Goal: Transaction & Acquisition: Purchase product/service

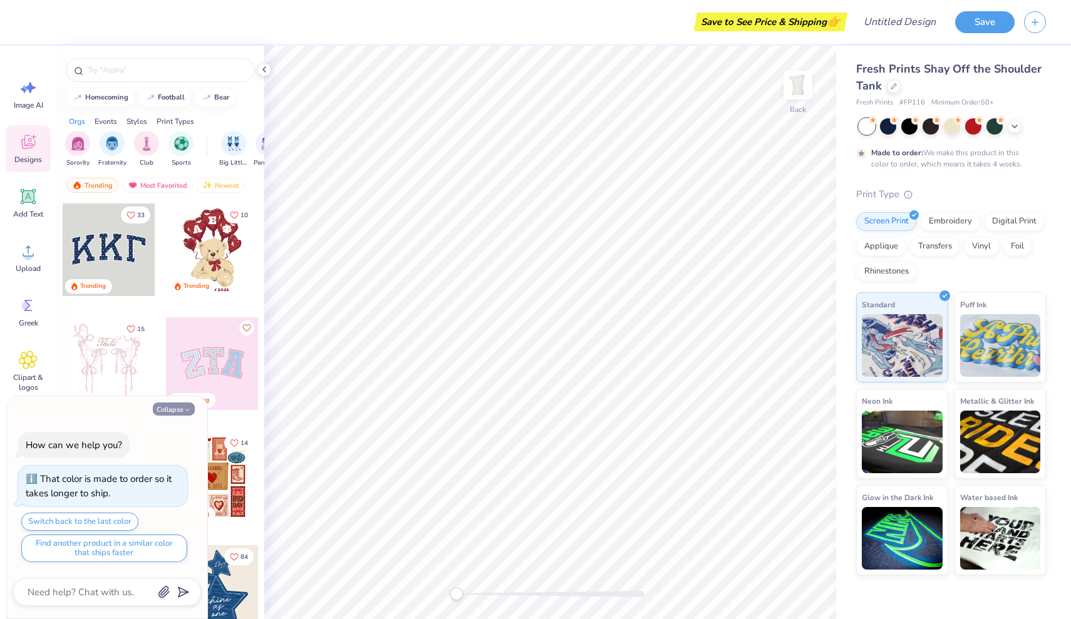
click at [180, 408] on button "Collapse" at bounding box center [174, 409] width 42 height 13
type textarea "x"
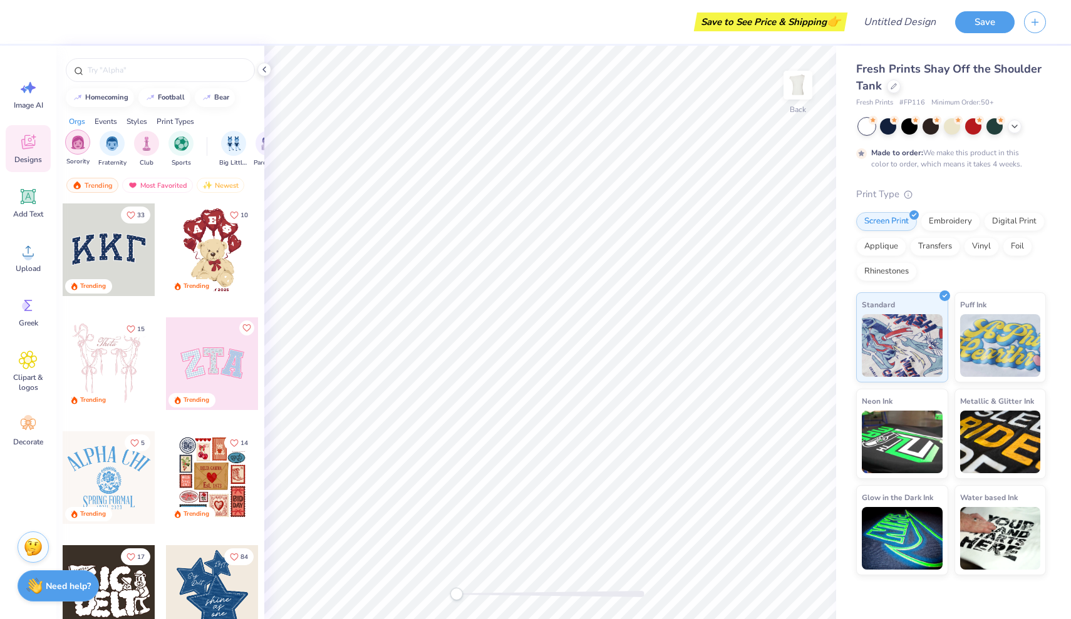
click at [78, 138] on img "filter for Sorority" at bounding box center [78, 142] width 14 height 14
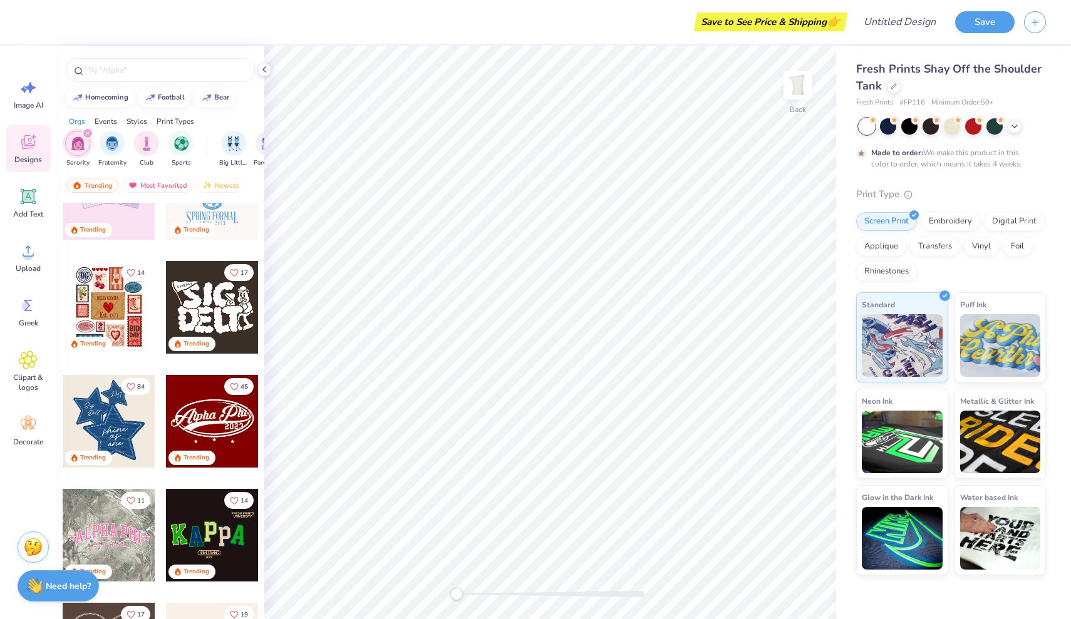
scroll to position [168, 0]
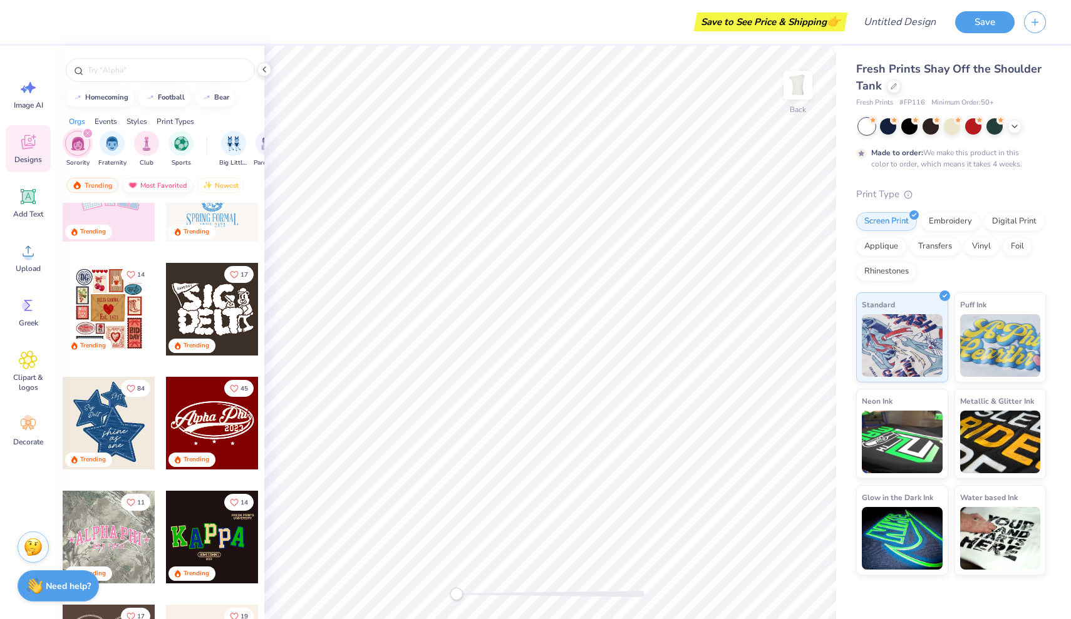
click at [168, 184] on div "Most Favorited" at bounding box center [157, 185] width 71 height 15
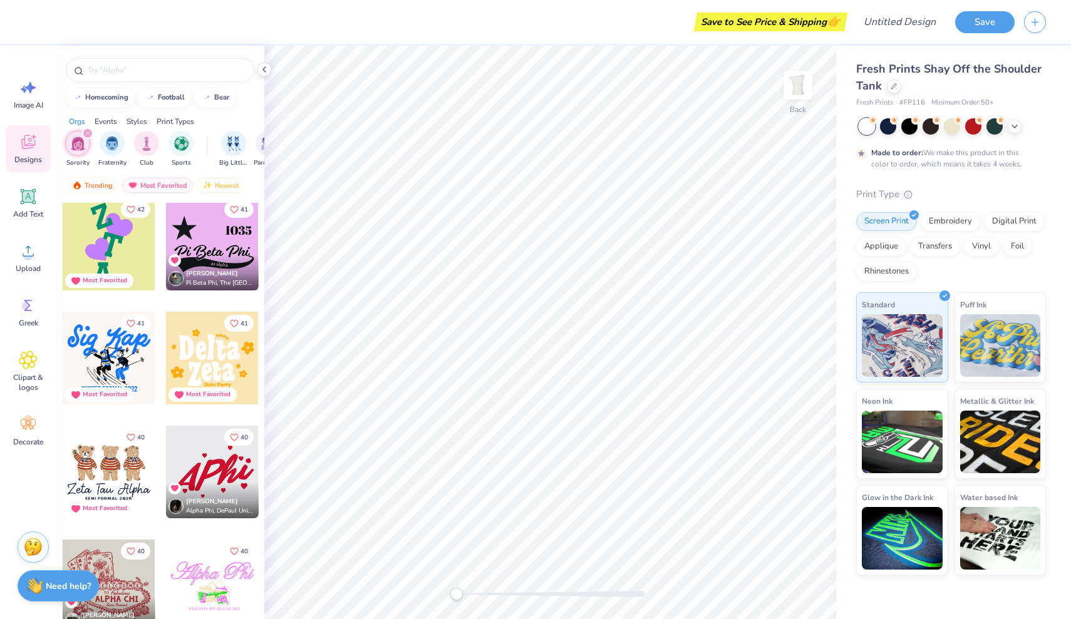
scroll to position [6504, 0]
click at [215, 487] on div "[PERSON_NAME] Alpha Phi, DePaul University" at bounding box center [212, 500] width 93 height 36
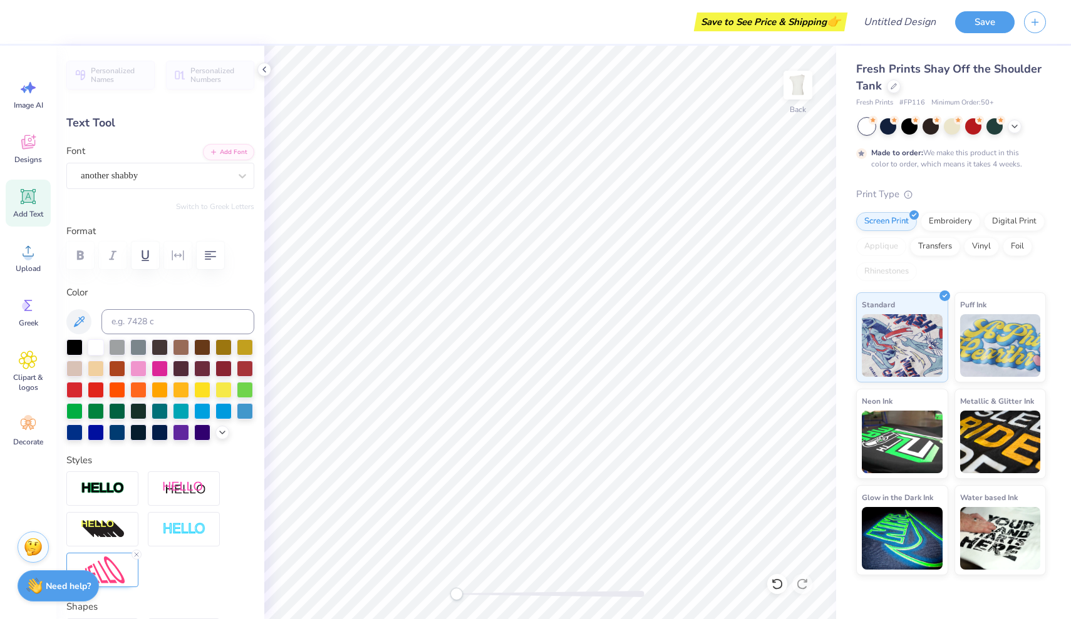
type textarea "A"
type textarea "Chi O"
type input "9.90"
type input "4.55"
type input "4.09"
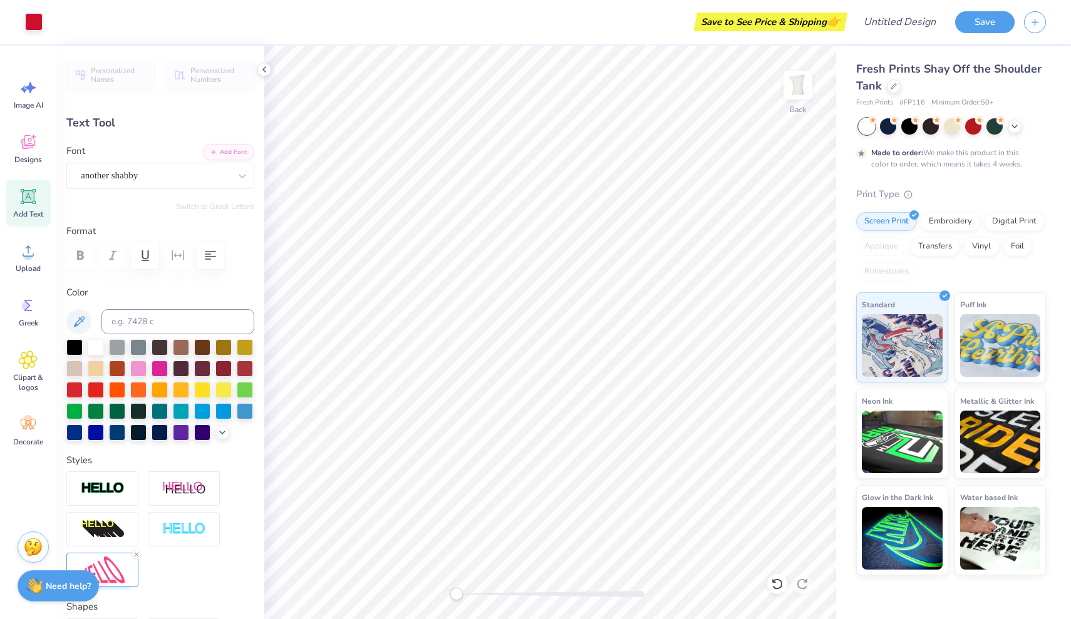
type input "3.69"
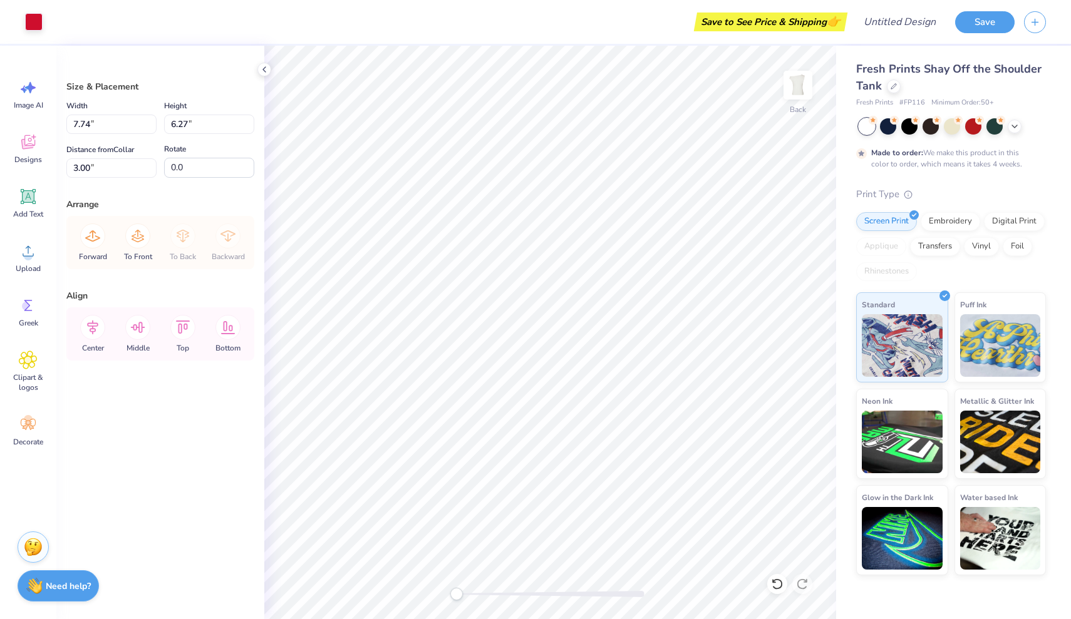
type input "13.57"
type input "1.76"
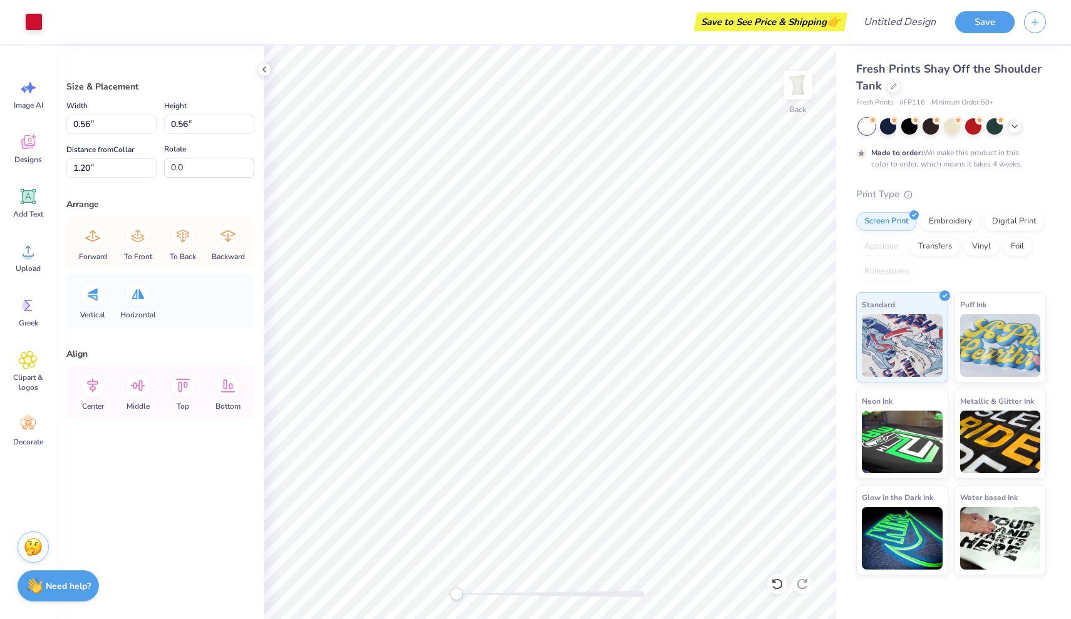
type input "1.76"
type input "0.77"
type input "18.04"
type input "0.56"
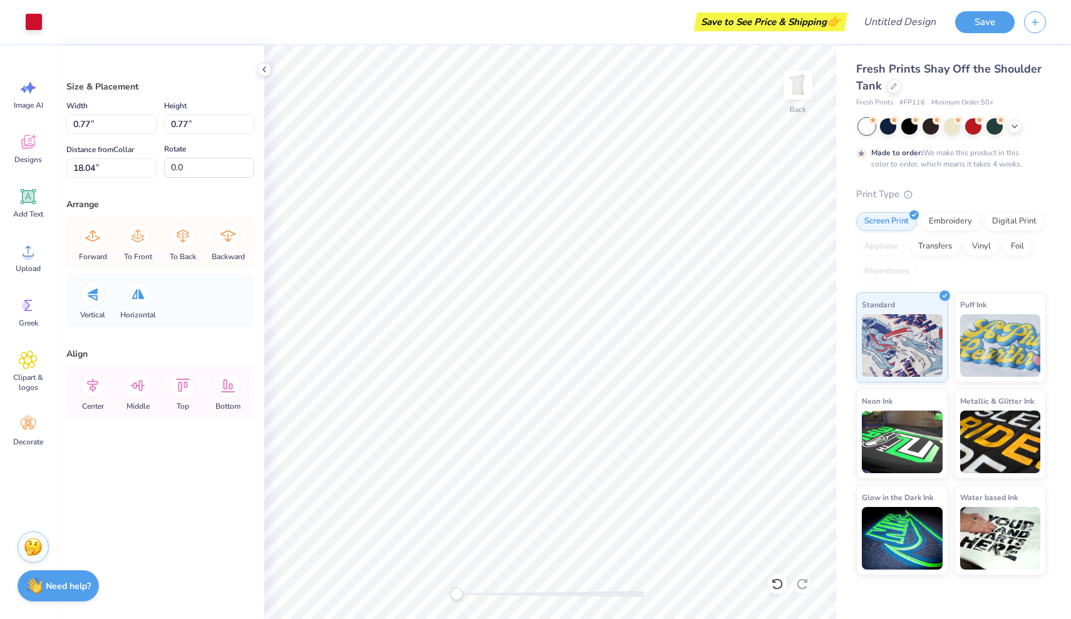
type input "0.56"
type input "18.66"
type input "0.44"
type input "19.40"
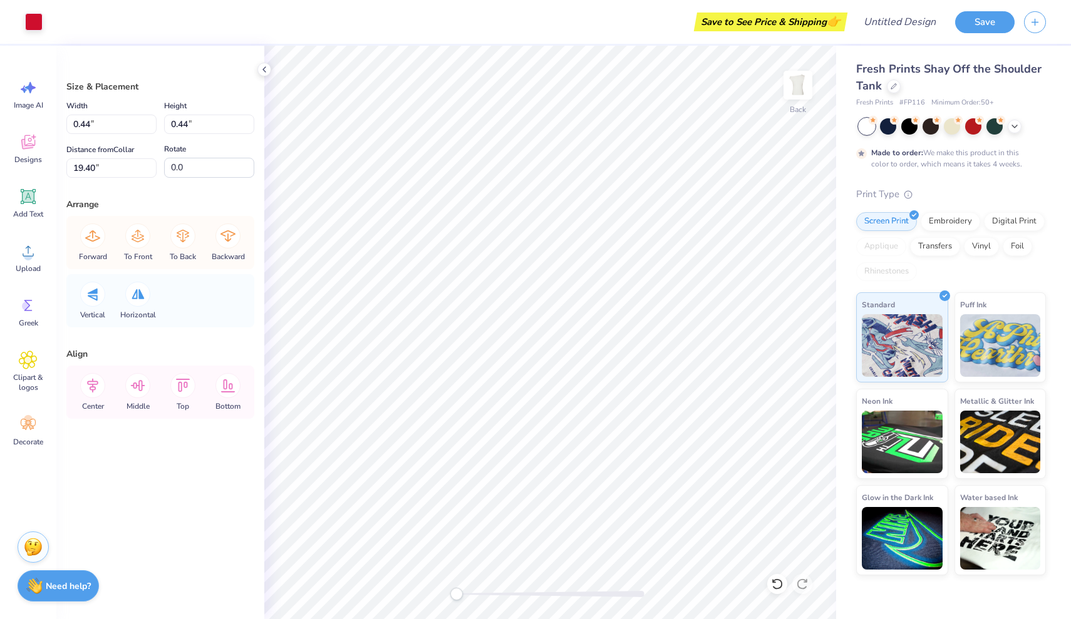
type input "4.46"
type input "4.44"
type input "15.40"
type input "0.68"
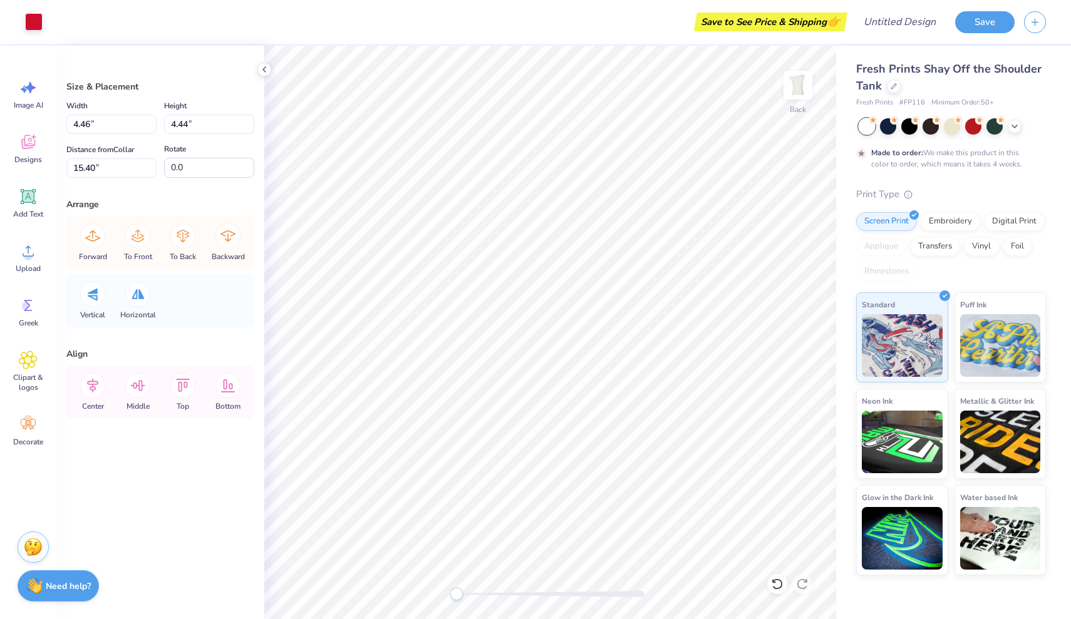
type input "19.16"
type input "0.60"
type input "0.59"
type input "1.71"
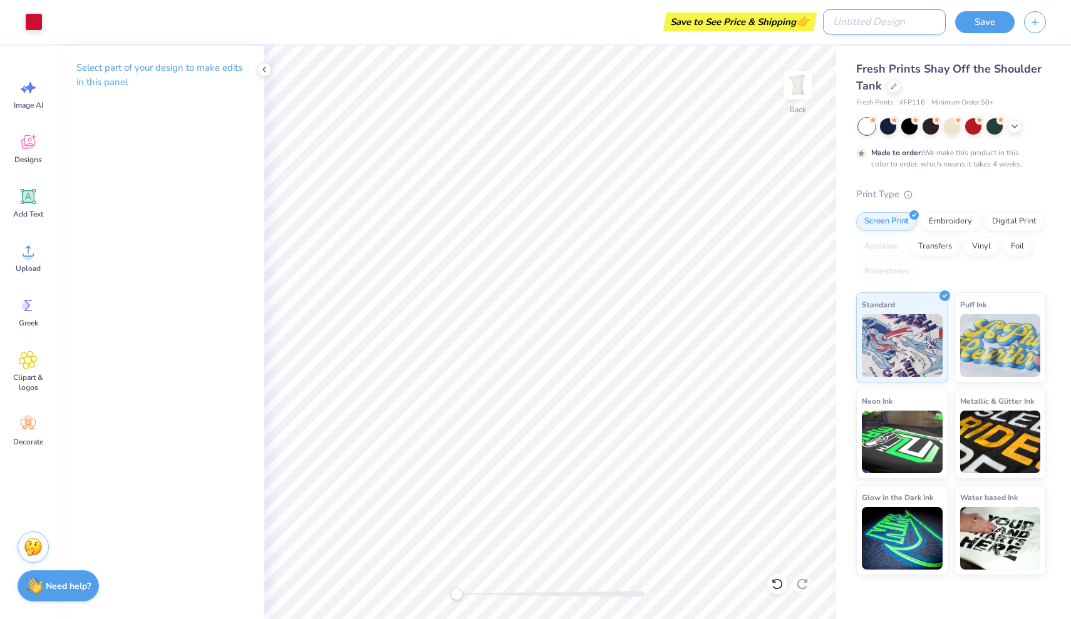
click at [919, 18] on input "Design Title" at bounding box center [884, 21] width 123 height 25
type input "Chi O off the shoulder"
click at [993, 20] on button "Save" at bounding box center [985, 20] width 60 height 22
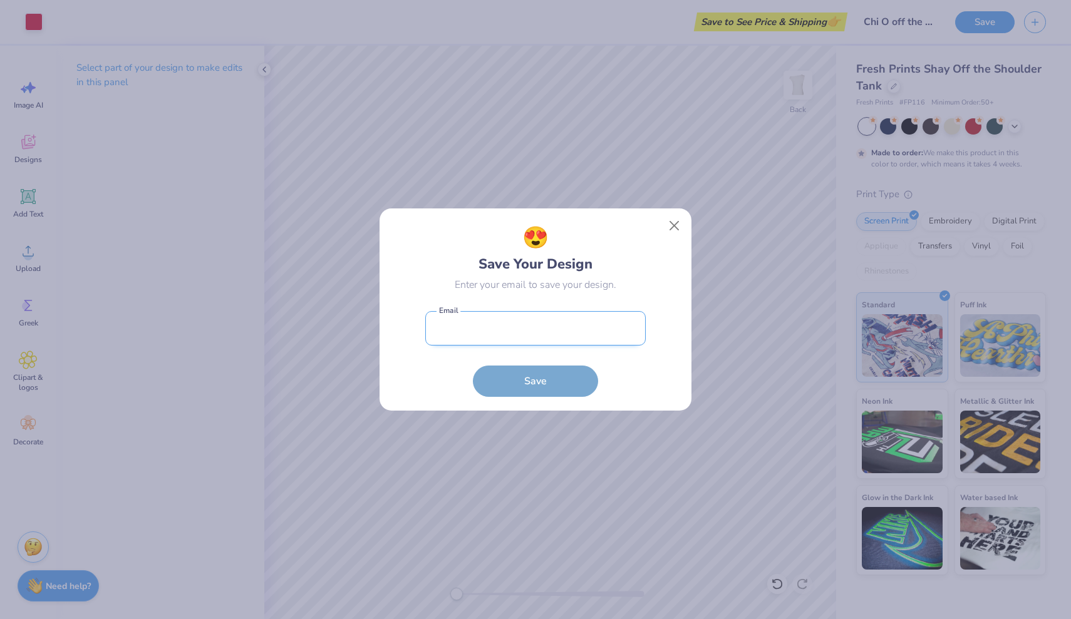
click at [522, 337] on input "email" at bounding box center [535, 328] width 220 height 34
type input "[EMAIL_ADDRESS][DOMAIN_NAME]"
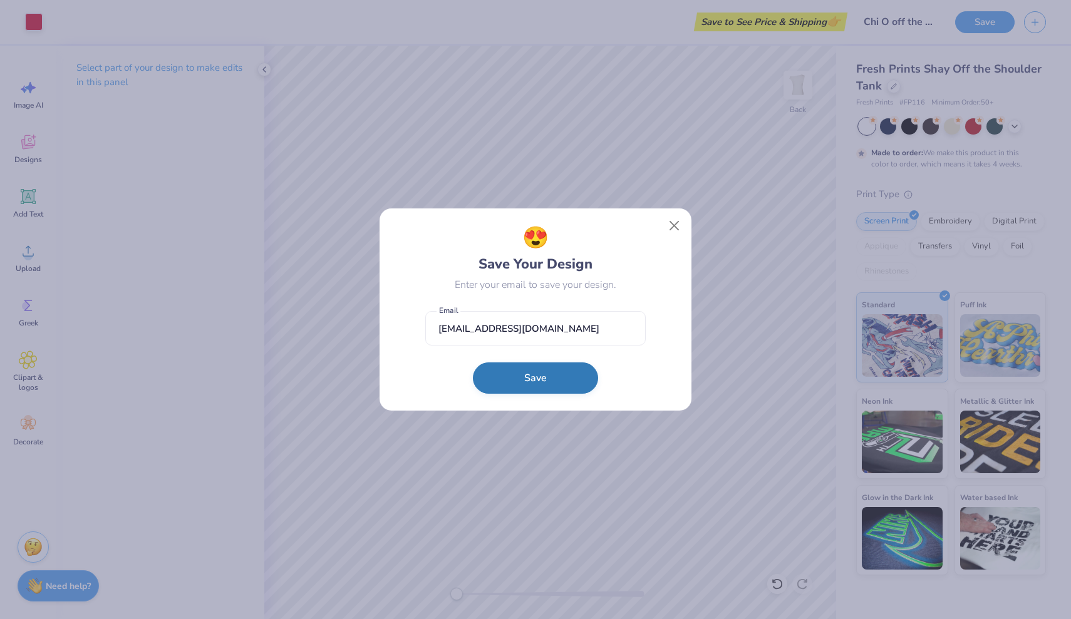
click at [522, 382] on button "Save" at bounding box center [535, 378] width 125 height 31
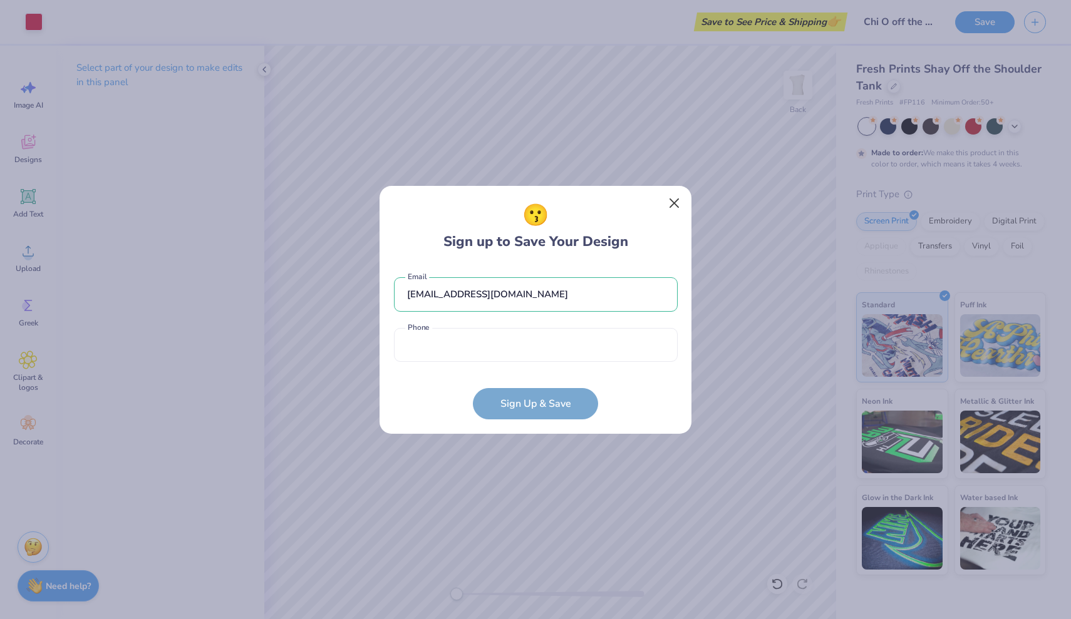
click at [676, 196] on button "Close" at bounding box center [675, 203] width 24 height 24
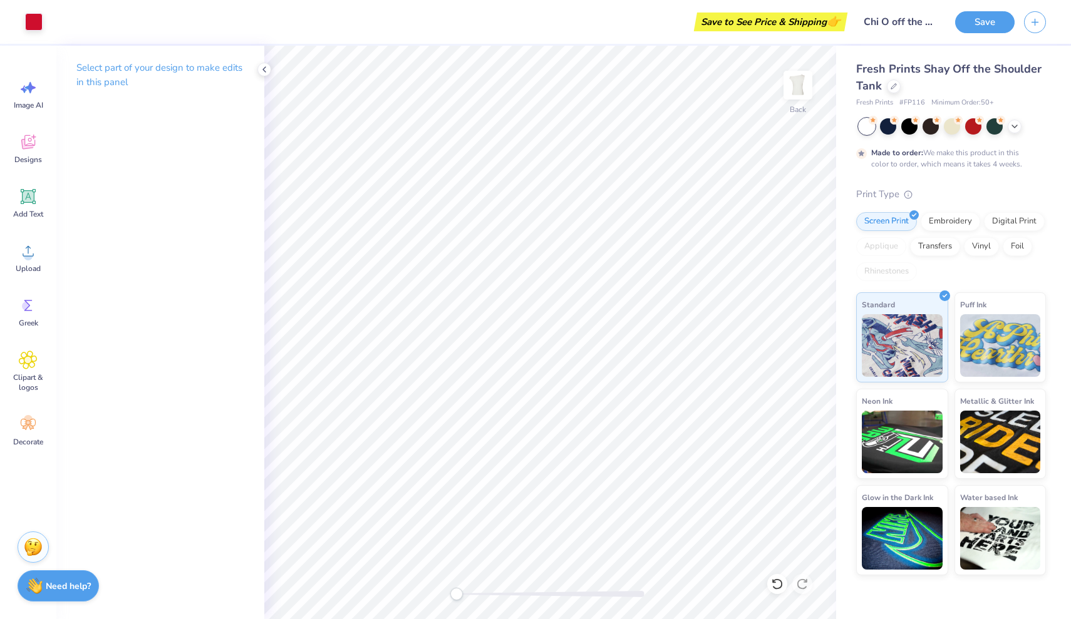
click at [160, 172] on div "Select part of your design to make edits in this panel" at bounding box center [160, 333] width 208 height 574
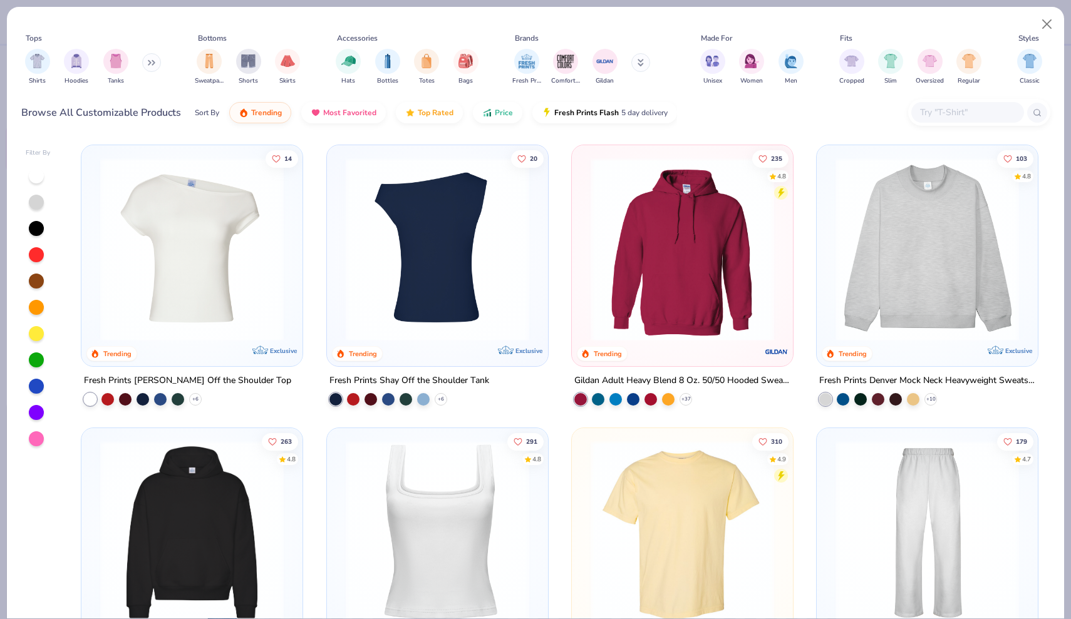
click at [480, 266] on img at bounding box center [437, 250] width 196 height 184
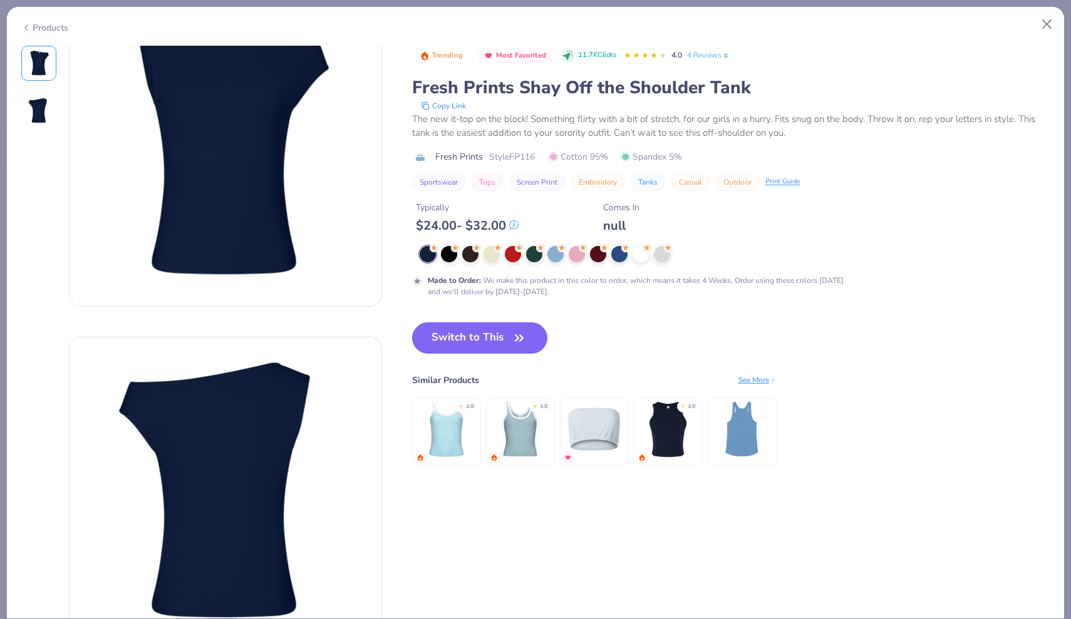
scroll to position [58, 0]
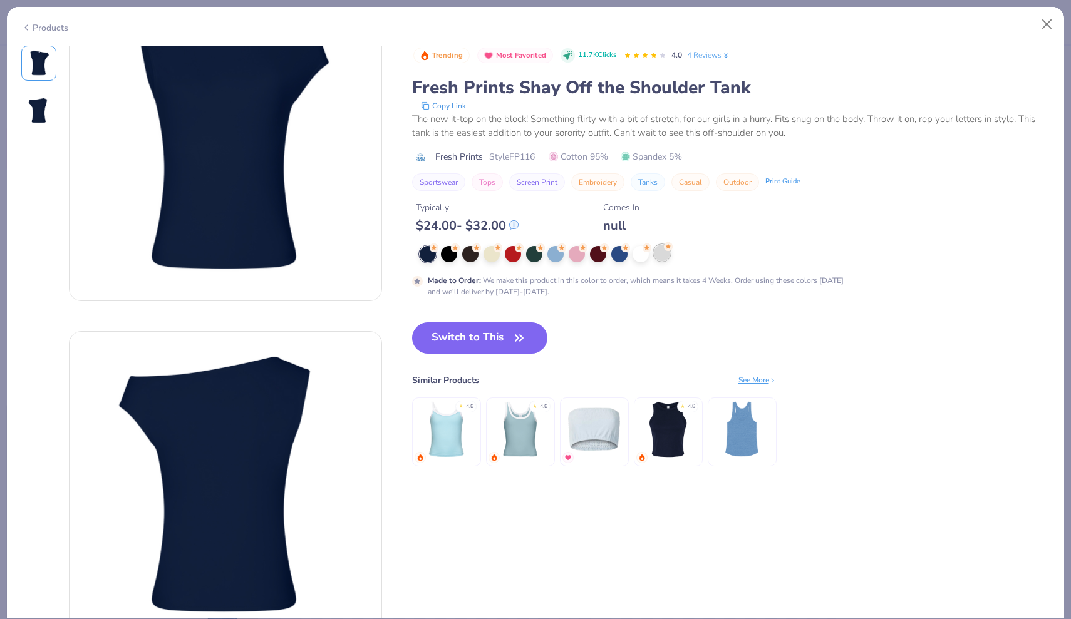
click at [654, 254] on div at bounding box center [662, 253] width 16 height 16
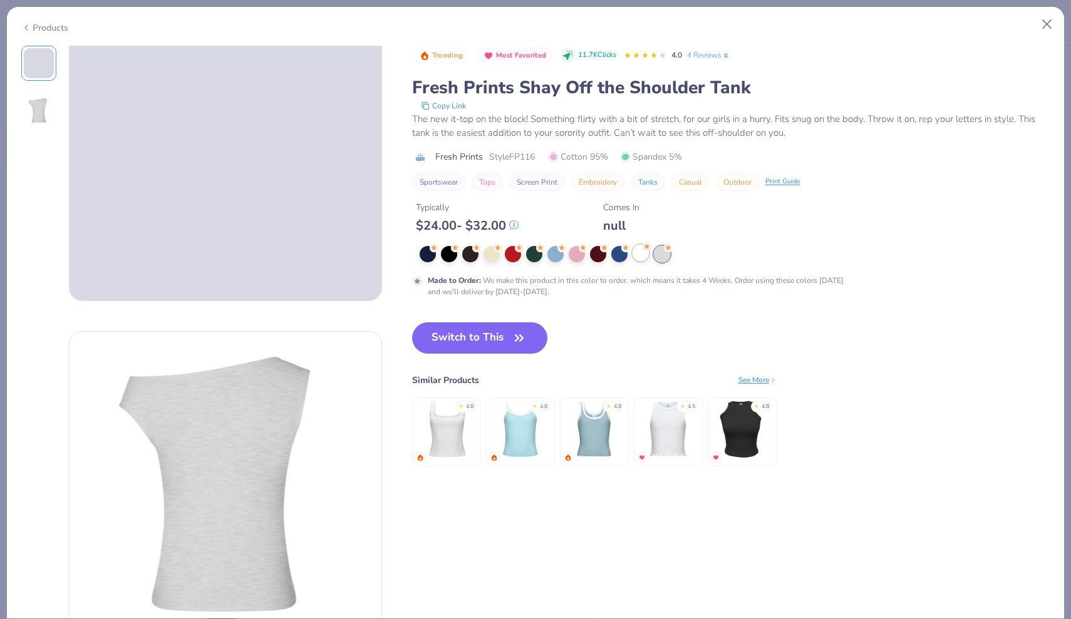
click at [644, 254] on div at bounding box center [641, 253] width 16 height 16
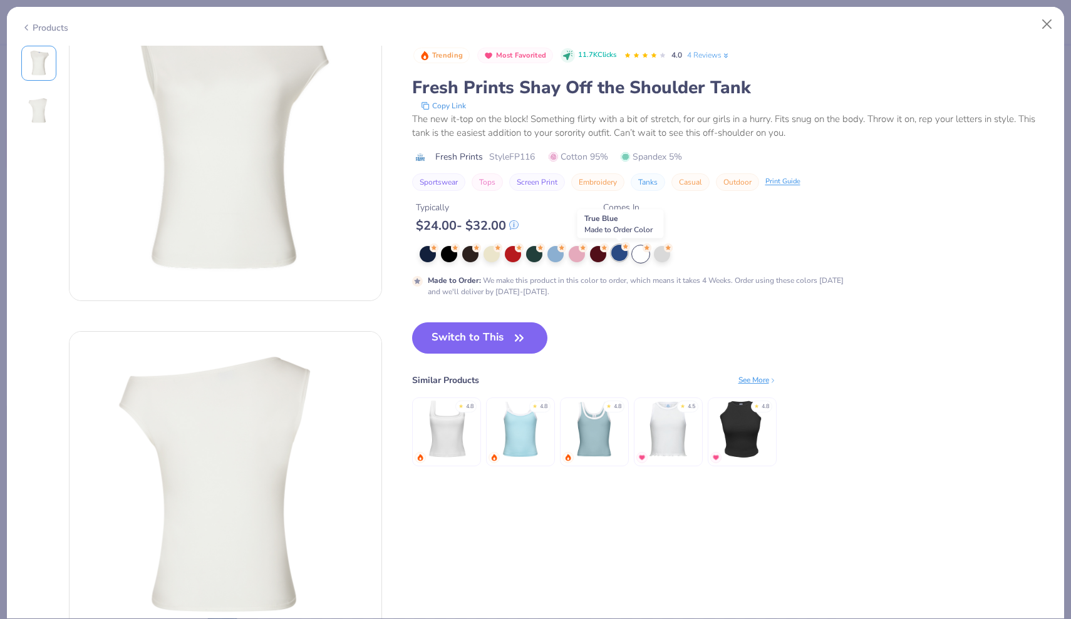
click at [624, 254] on div at bounding box center [619, 253] width 16 height 16
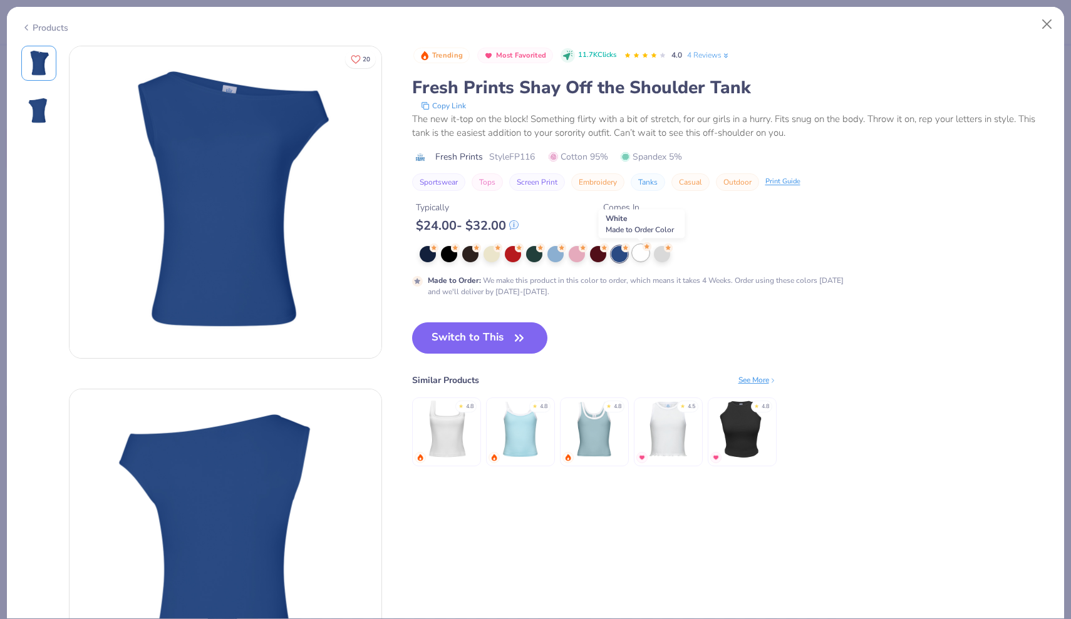
click at [640, 257] on div at bounding box center [641, 253] width 16 height 16
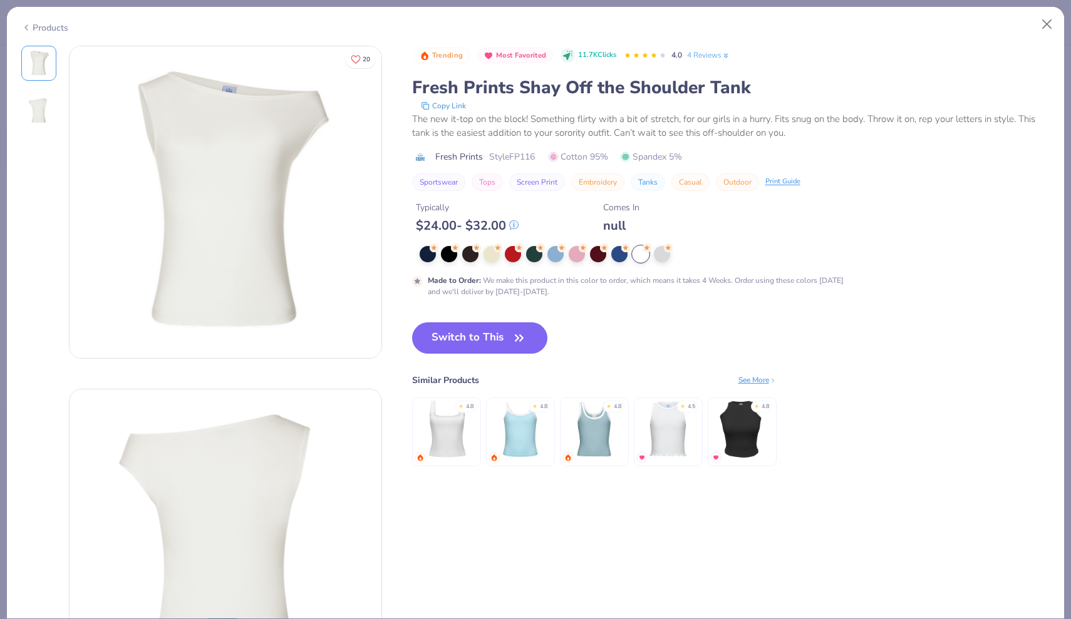
click at [41, 111] on img at bounding box center [39, 111] width 30 height 30
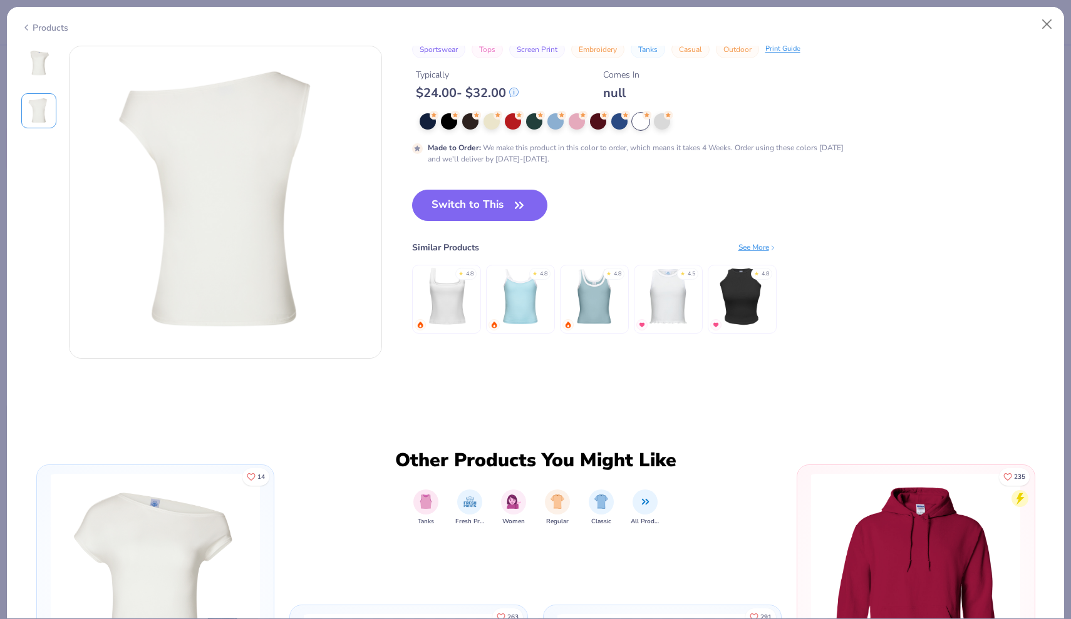
click at [41, 71] on img at bounding box center [39, 63] width 30 height 30
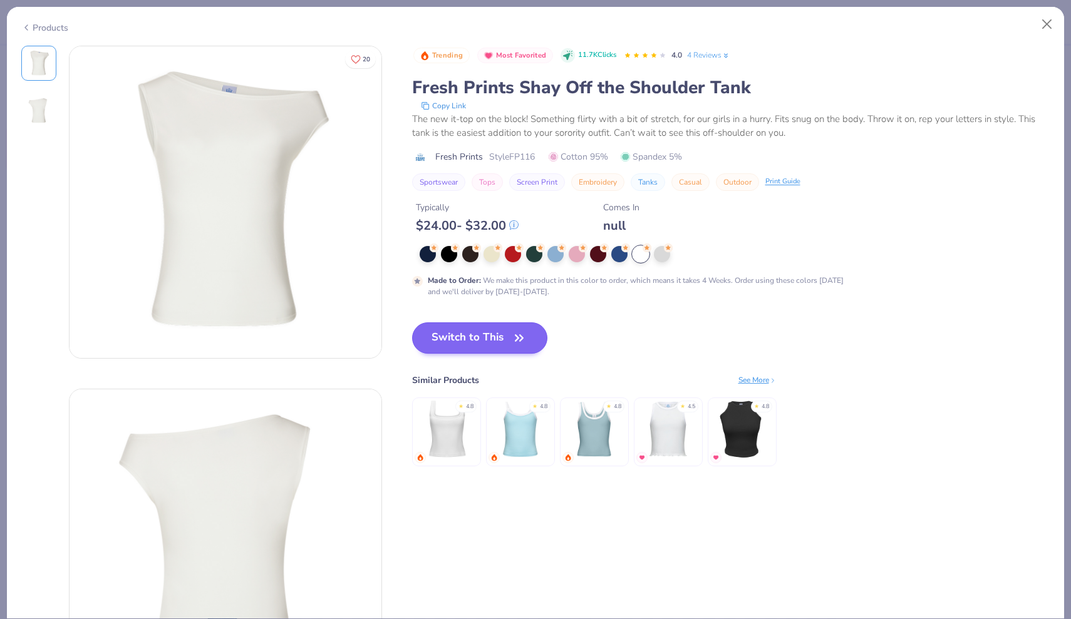
click at [480, 340] on button "Switch to This" at bounding box center [480, 338] width 136 height 31
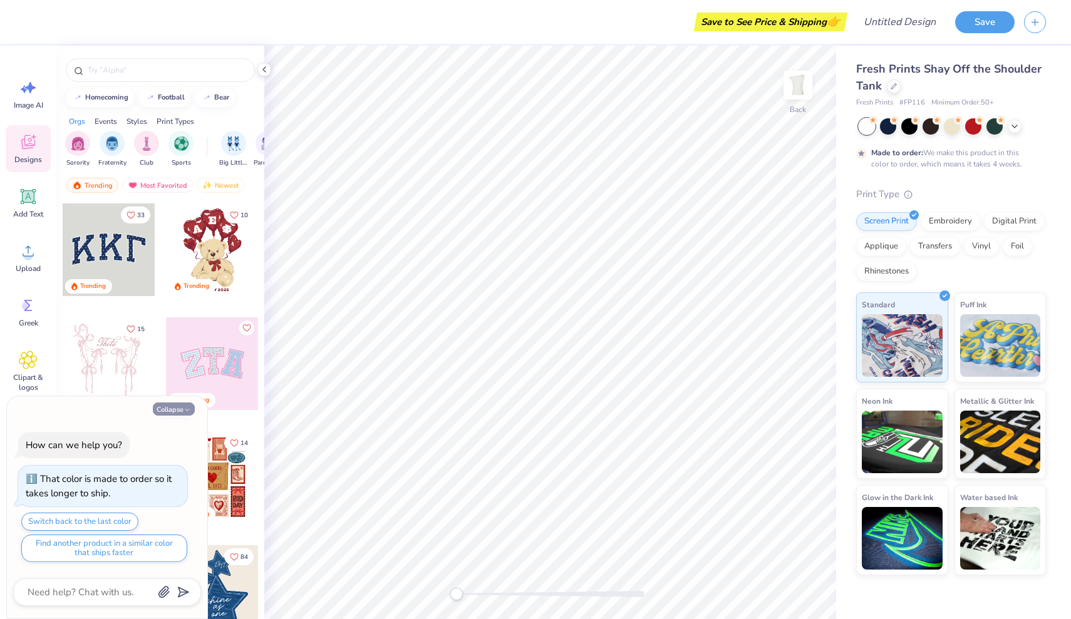
click at [180, 408] on button "Collapse" at bounding box center [174, 409] width 42 height 13
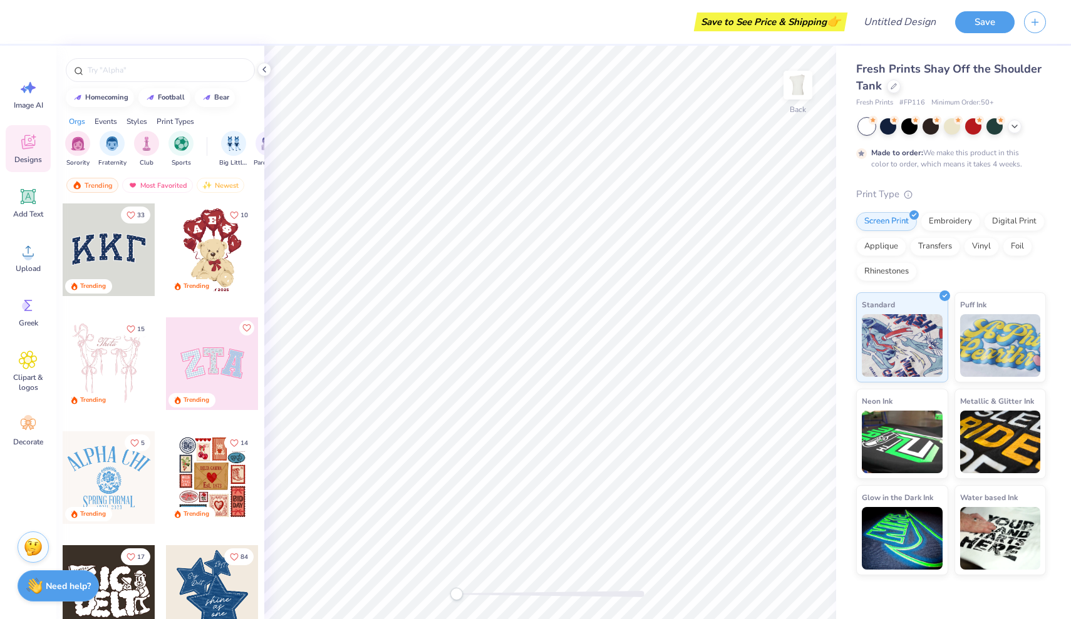
type textarea "x"
click at [75, 140] on img "filter for Sorority" at bounding box center [78, 142] width 14 height 14
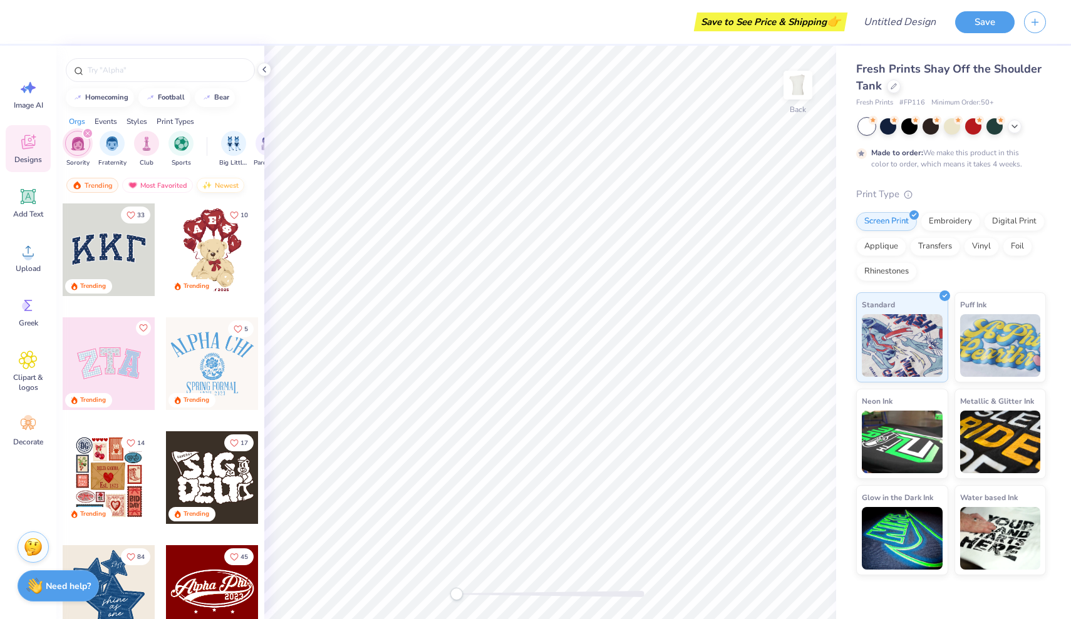
click at [217, 184] on div "Newest" at bounding box center [221, 185] width 48 height 15
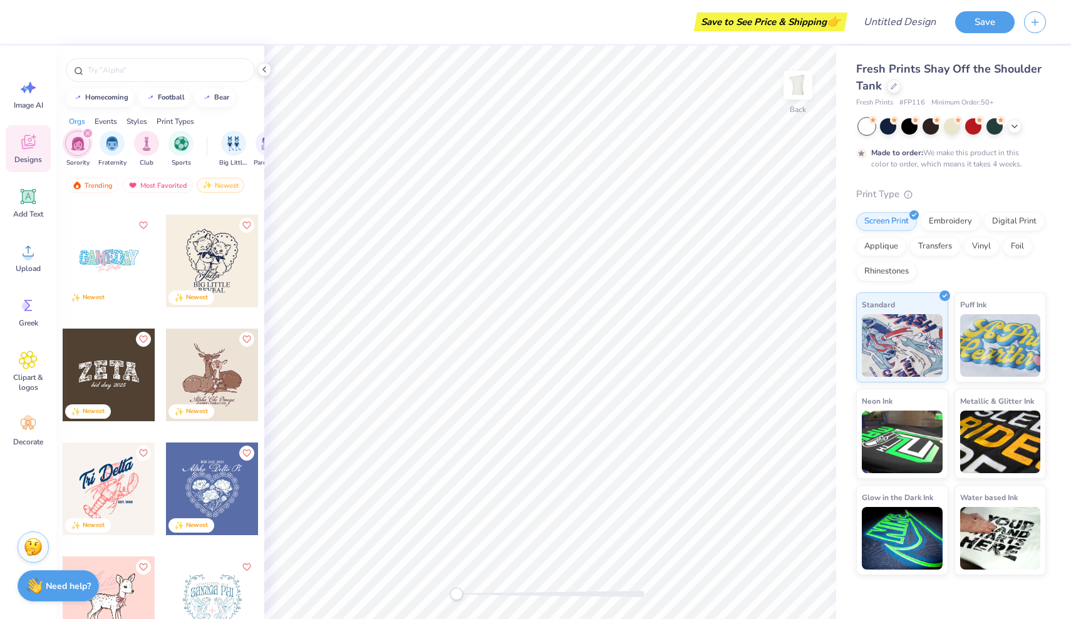
scroll to position [14131, 0]
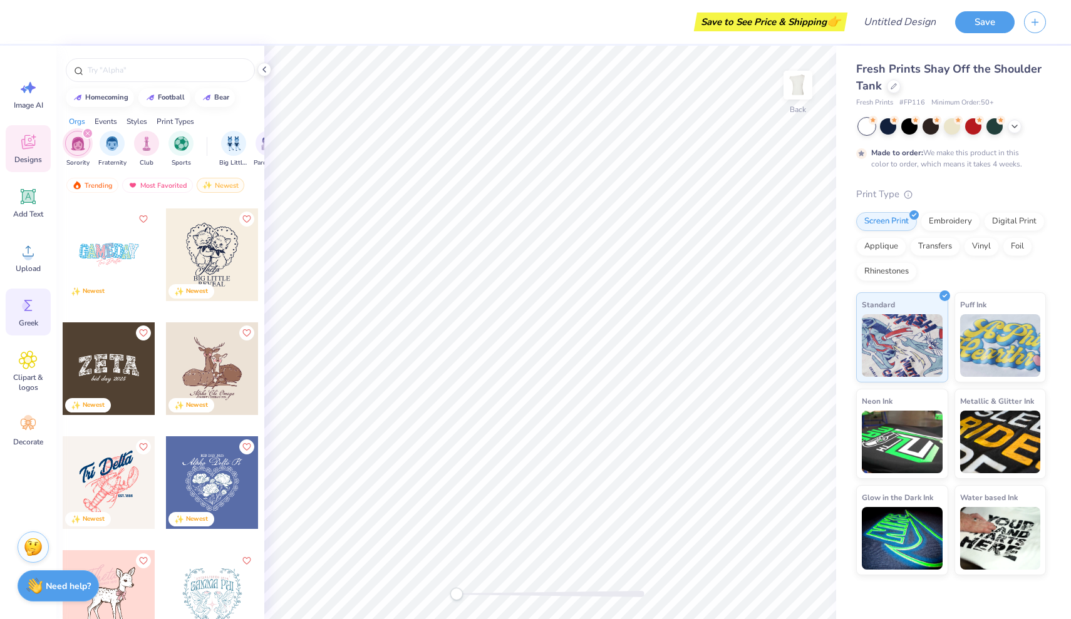
click at [32, 311] on icon at bounding box center [28, 305] width 19 height 19
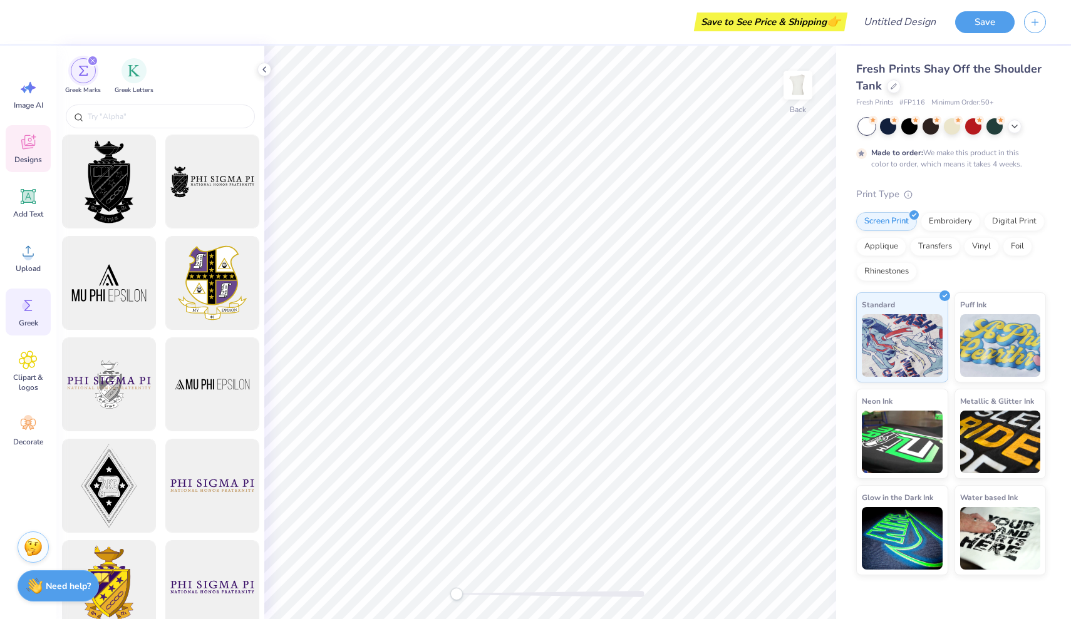
click at [29, 152] on div "Designs" at bounding box center [28, 148] width 45 height 47
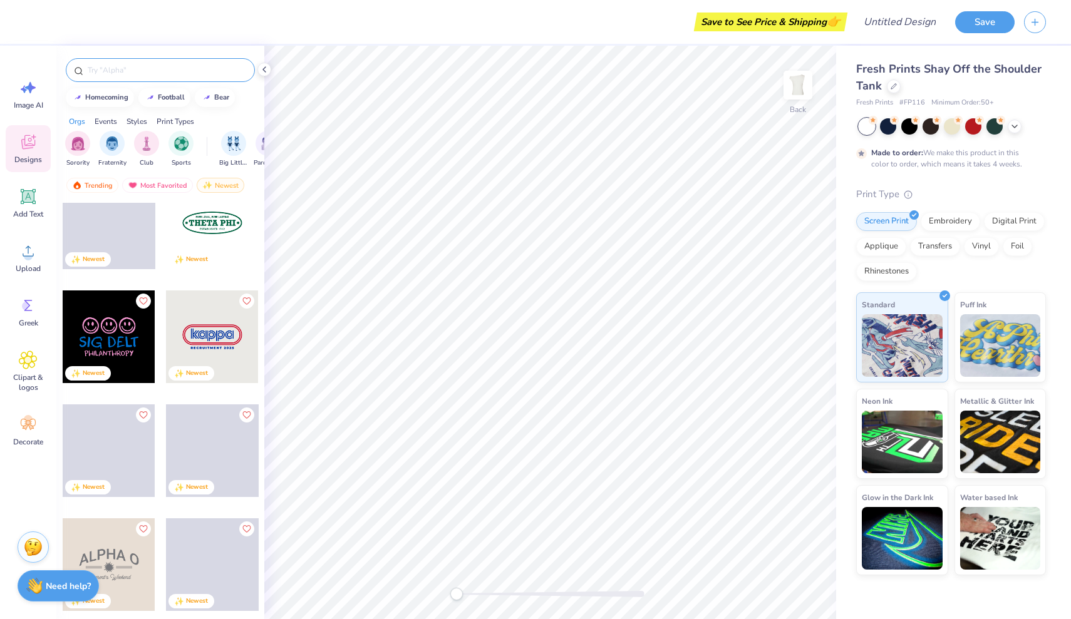
scroll to position [6873, 0]
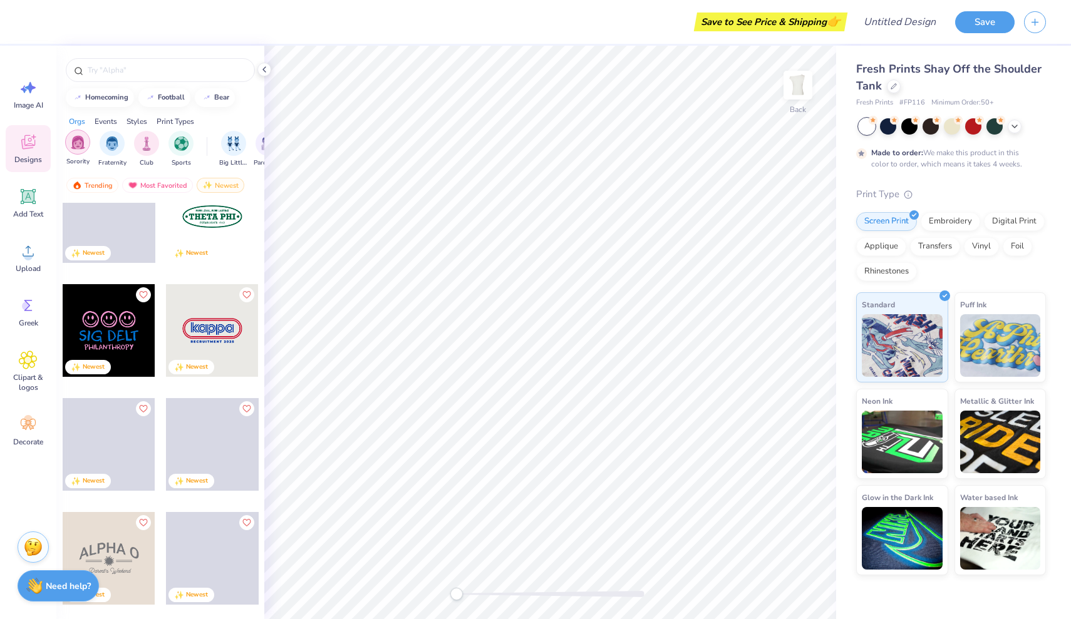
click at [80, 141] on img "filter for Sorority" at bounding box center [78, 142] width 14 height 14
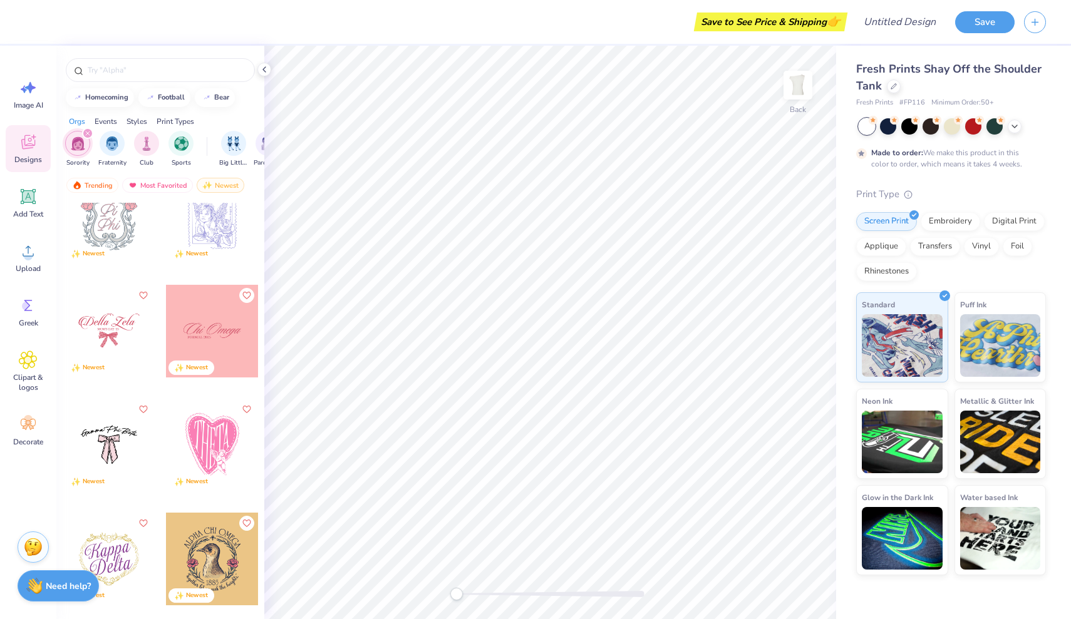
scroll to position [9880, 0]
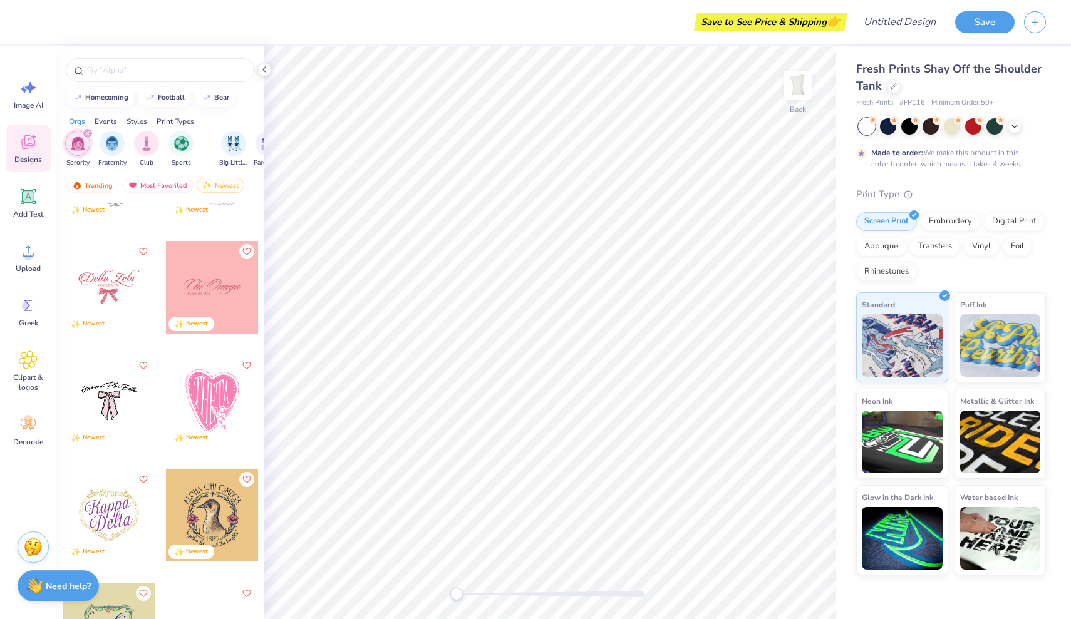
click at [227, 285] on div at bounding box center [212, 287] width 93 height 93
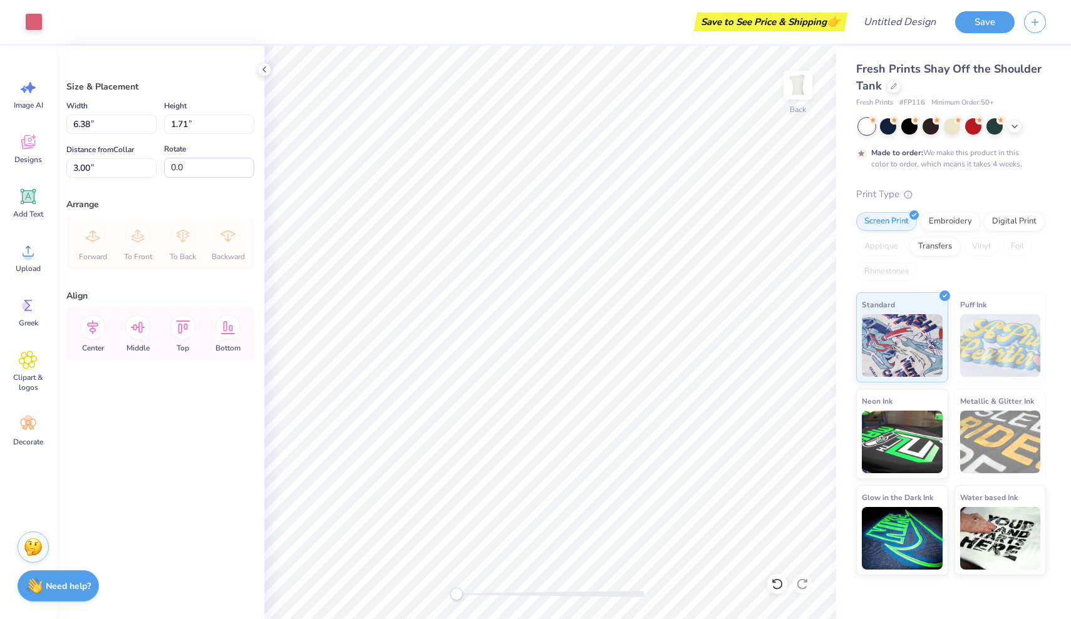
type input "10.47"
type input "2.80"
type input "2.62"
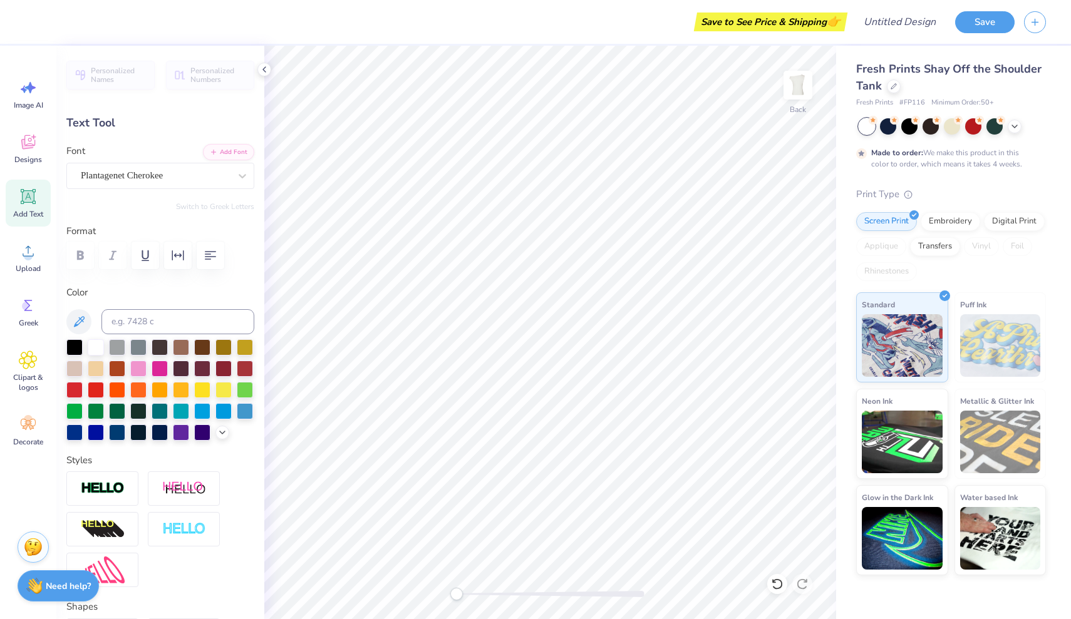
scroll to position [0, 0]
type textarea "F"
type input "10.47"
type input "2.72"
type input "3.76"
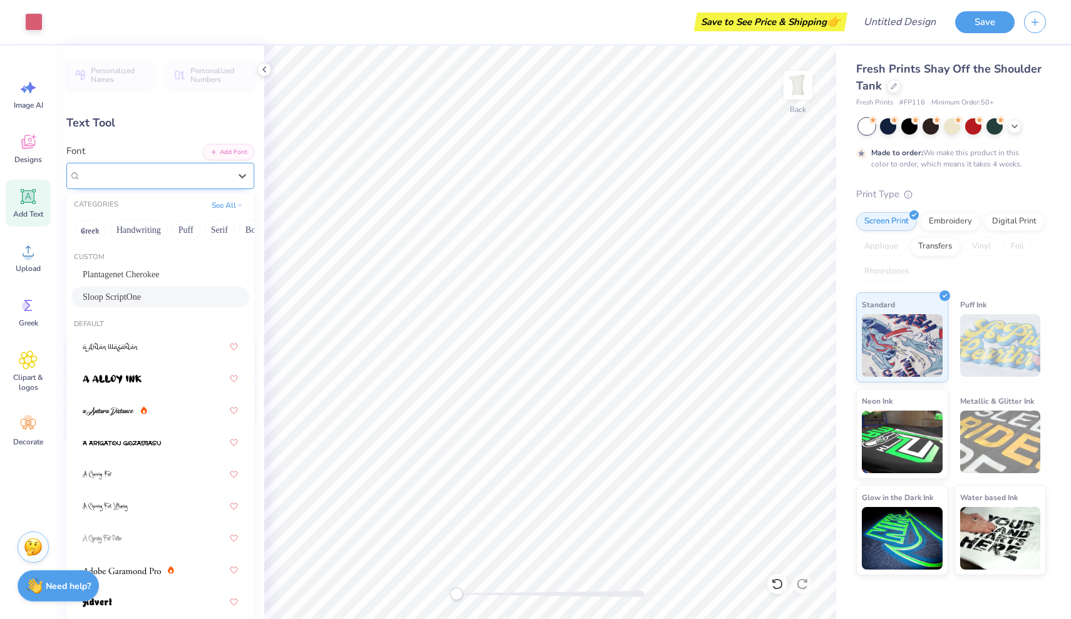
click at [214, 175] on div "Sloop ScriptOne" at bounding box center [156, 175] width 152 height 19
click at [161, 298] on div "Sloop ScriptOne" at bounding box center [160, 297] width 155 height 13
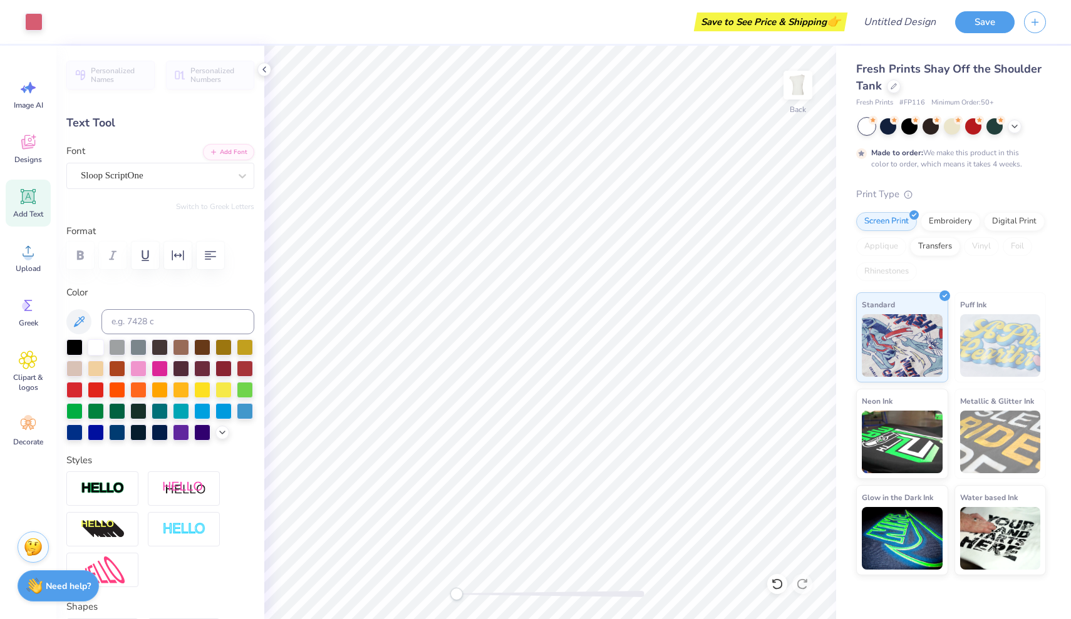
click at [108, 286] on label "Color" at bounding box center [160, 293] width 188 height 14
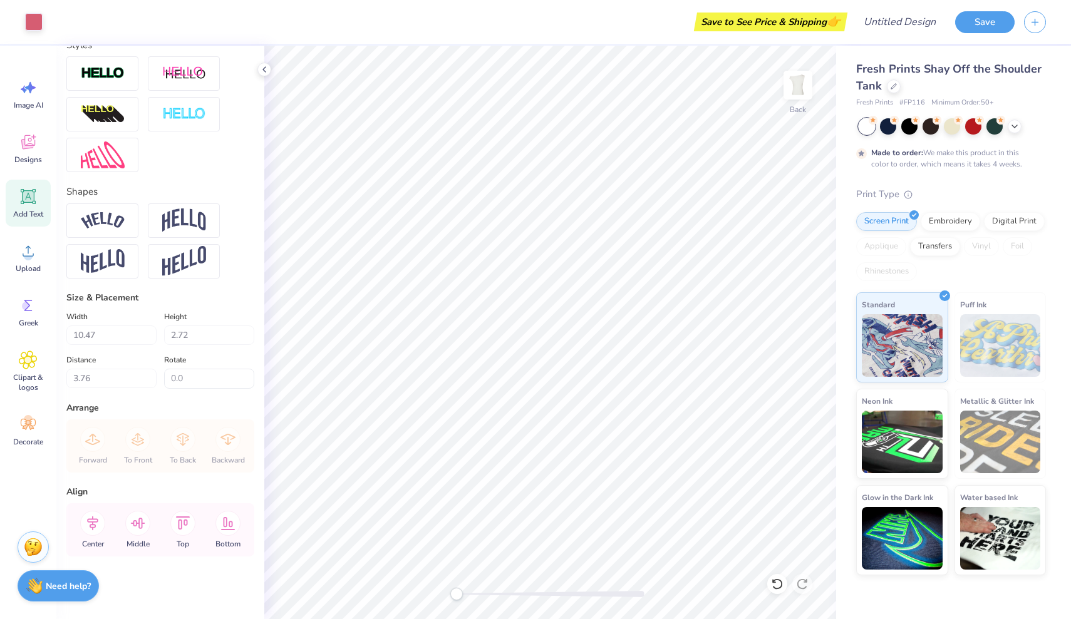
scroll to position [415, 0]
click at [88, 522] on icon at bounding box center [92, 523] width 11 height 14
click at [95, 526] on icon at bounding box center [92, 523] width 11 height 14
click at [93, 521] on icon at bounding box center [92, 523] width 25 height 25
click at [92, 521] on icon at bounding box center [92, 523] width 25 height 25
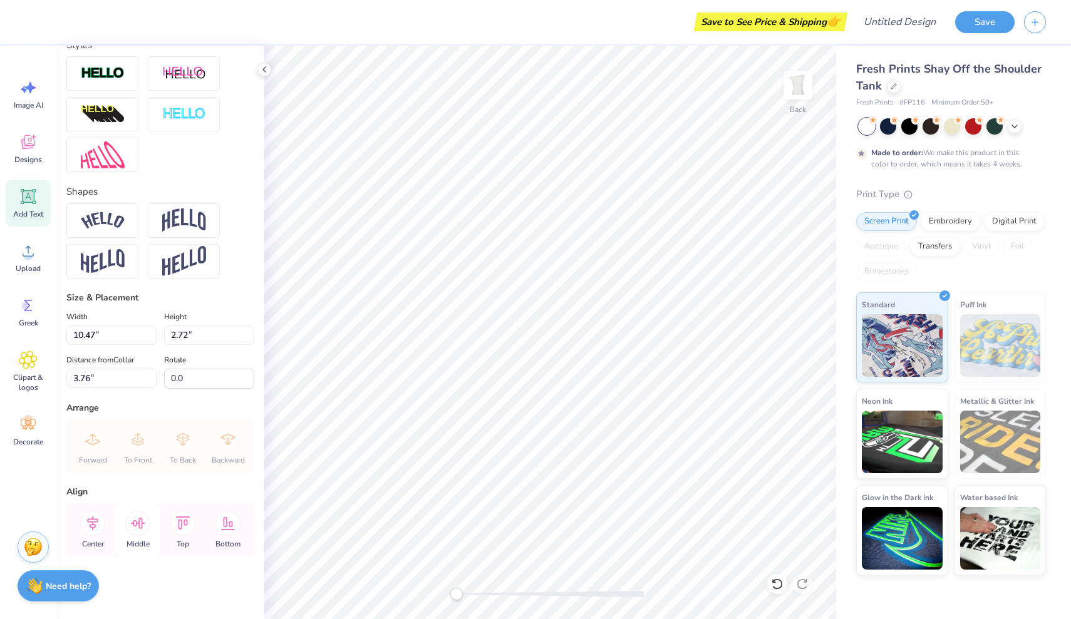
click at [140, 526] on icon at bounding box center [138, 523] width 14 height 11
click at [183, 529] on icon at bounding box center [182, 523] width 25 height 25
click at [85, 523] on icon at bounding box center [92, 523] width 25 height 25
click at [94, 526] on icon at bounding box center [92, 523] width 11 height 14
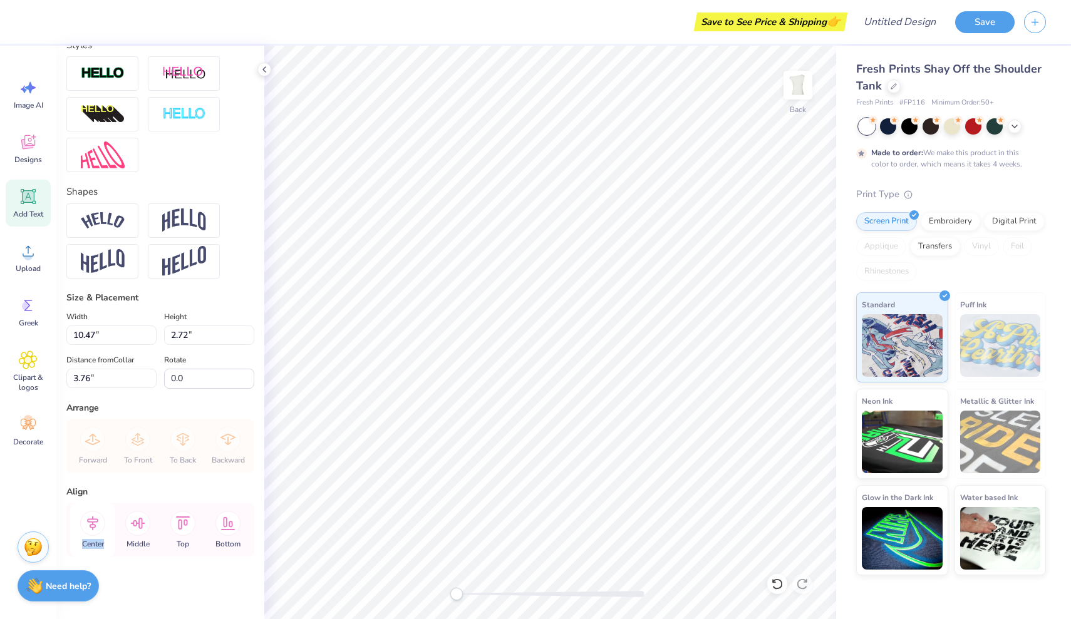
click at [94, 526] on icon at bounding box center [92, 523] width 11 height 14
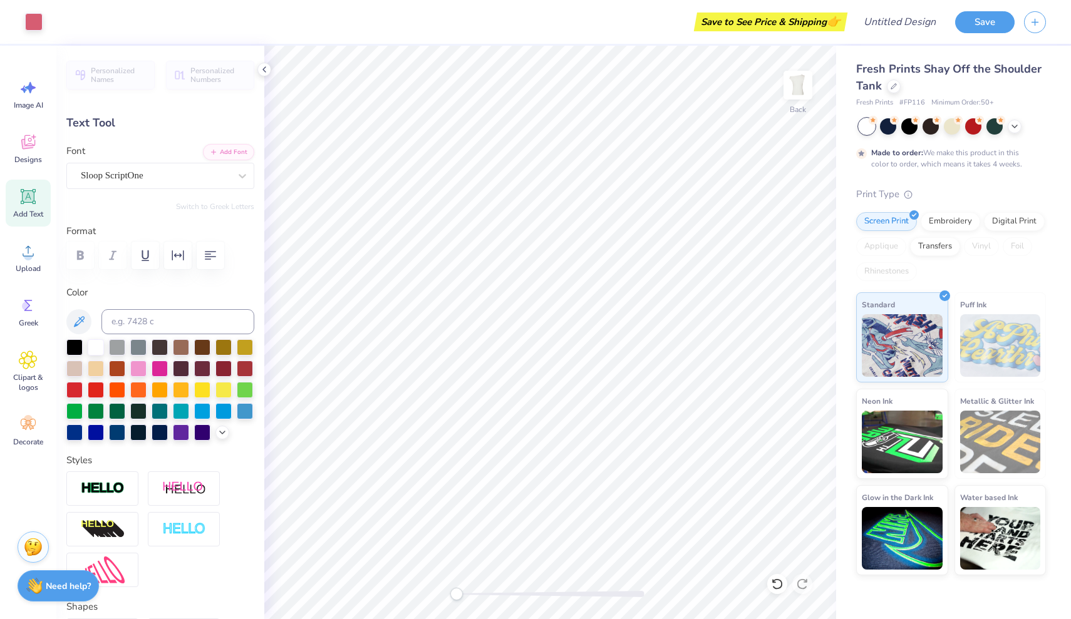
scroll to position [0, 0]
click at [132, 120] on div "Text Tool" at bounding box center [160, 123] width 188 height 17
click at [224, 150] on button "Add Font" at bounding box center [228, 151] width 51 height 16
click at [161, 92] on div "Personalized Names Personalized Numbers Text Tool Add Font Font Sloop ScriptOne…" at bounding box center [160, 333] width 208 height 574
click at [33, 155] on span "Designs" at bounding box center [28, 160] width 28 height 10
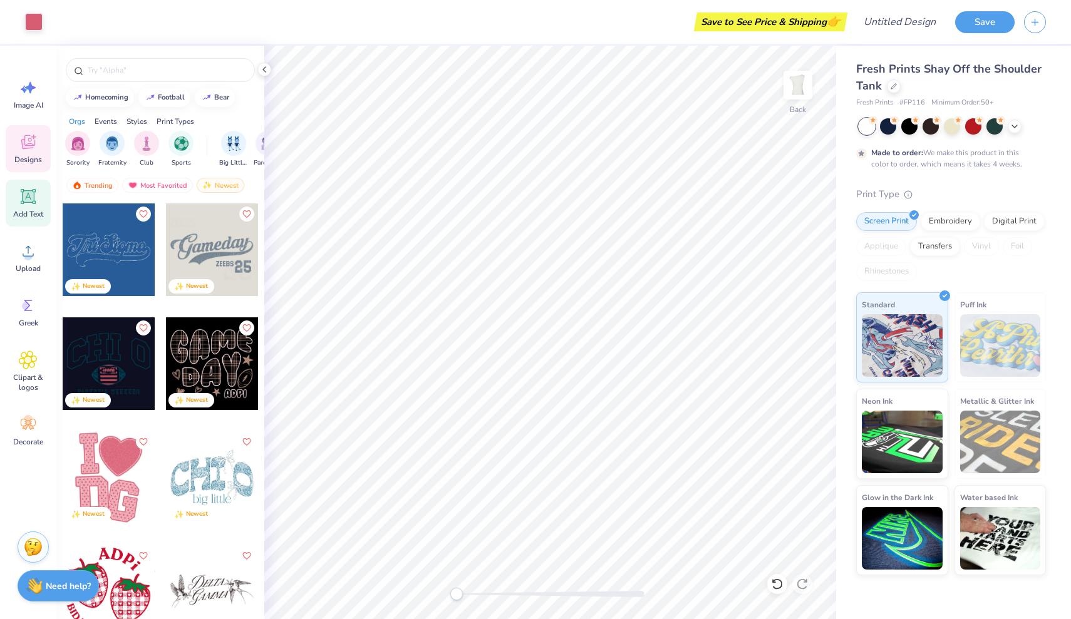
click at [33, 199] on icon at bounding box center [29, 197] width 12 height 12
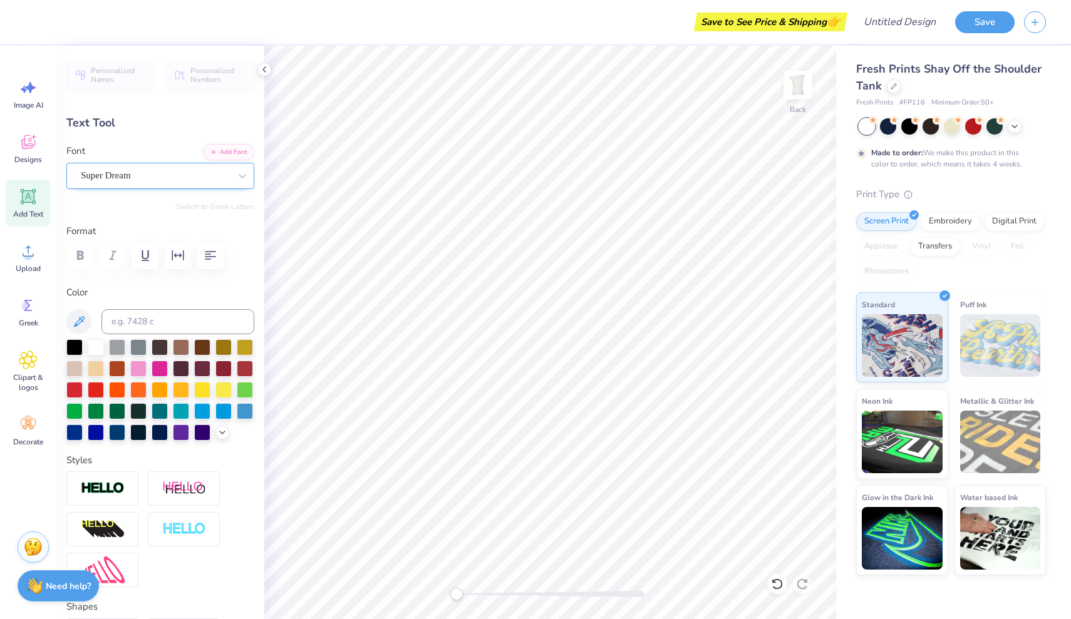
click at [174, 180] on div "Super Dream" at bounding box center [156, 175] width 152 height 19
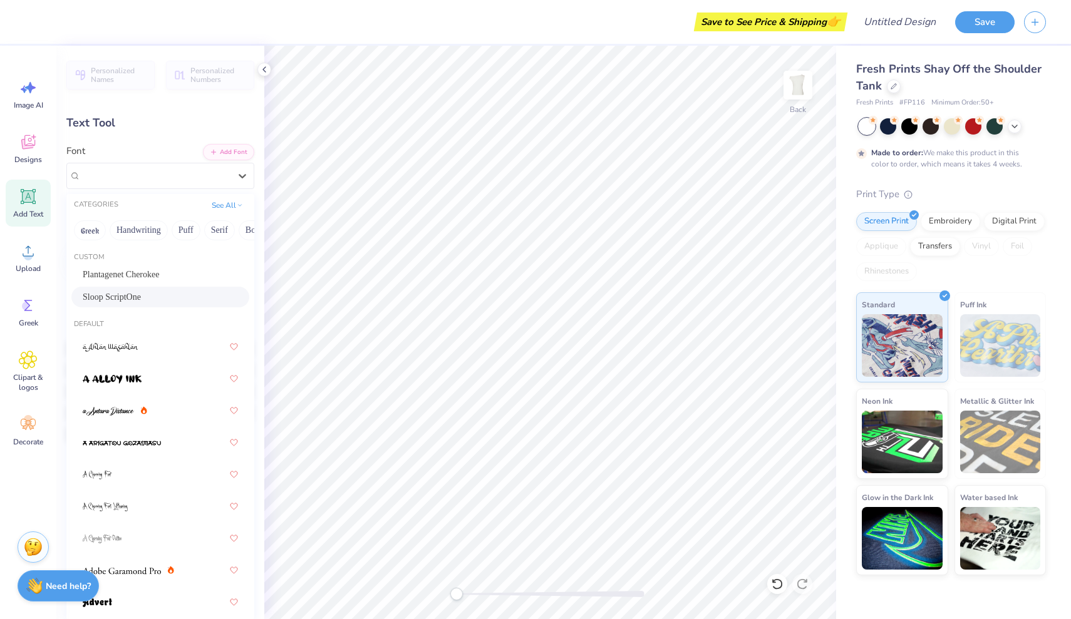
click at [125, 298] on span "Sloop ScriptOne" at bounding box center [112, 297] width 58 height 13
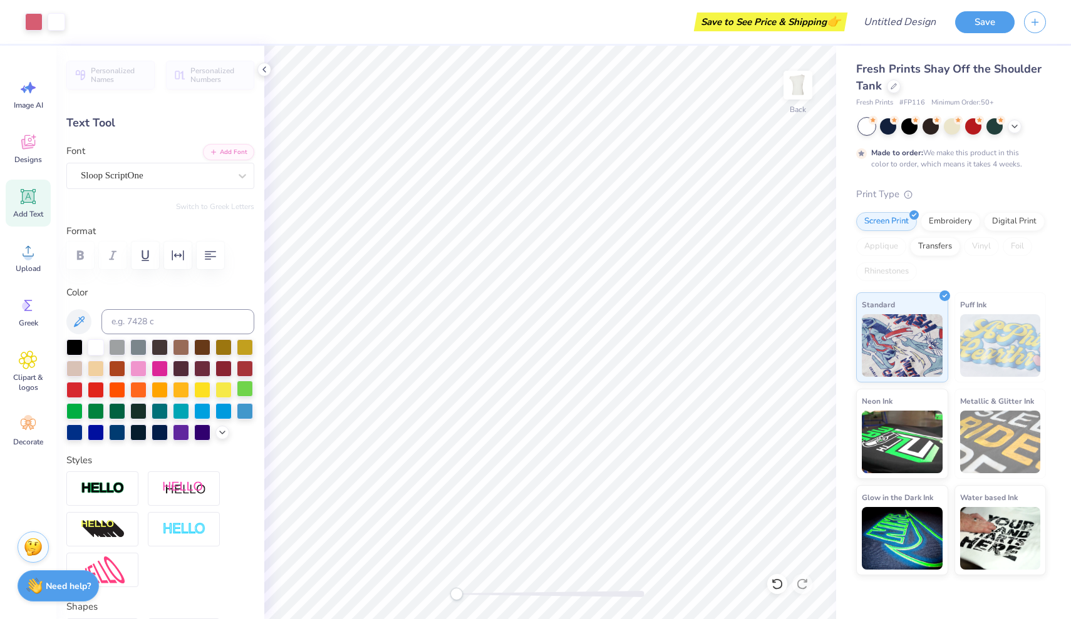
type input "8.05"
type input "1.63"
type input "9.93"
click at [566, 341] on div "Hold “Option ⌥” to see the space between elements." at bounding box center [547, 357] width 133 height 36
type input "5.36"
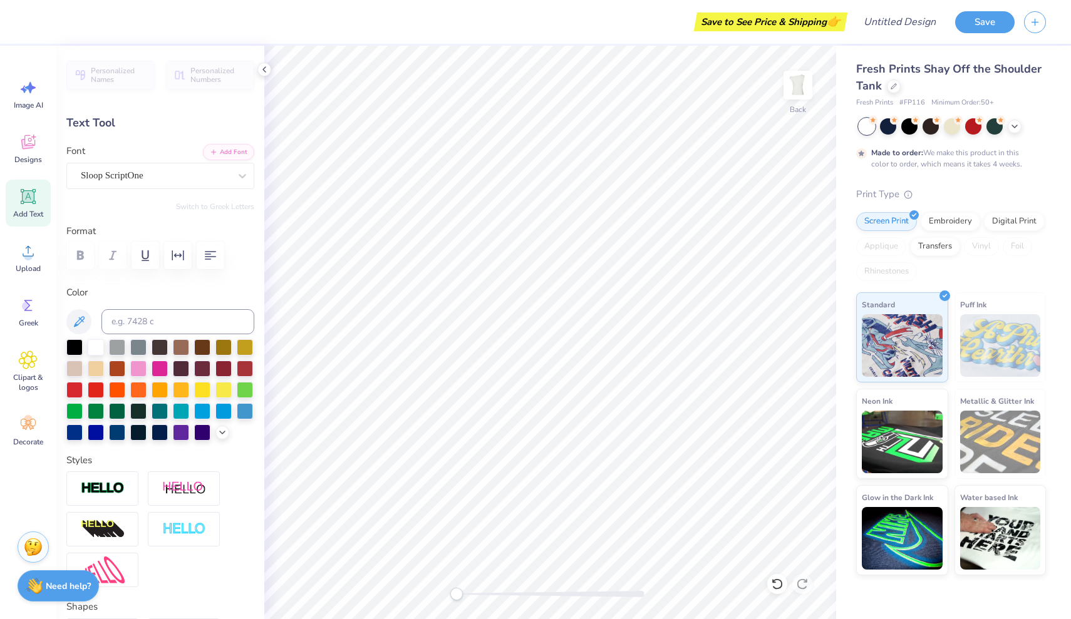
type input "1.55"
type input "9.97"
type input "10.47"
type input "2.72"
type input "4.22"
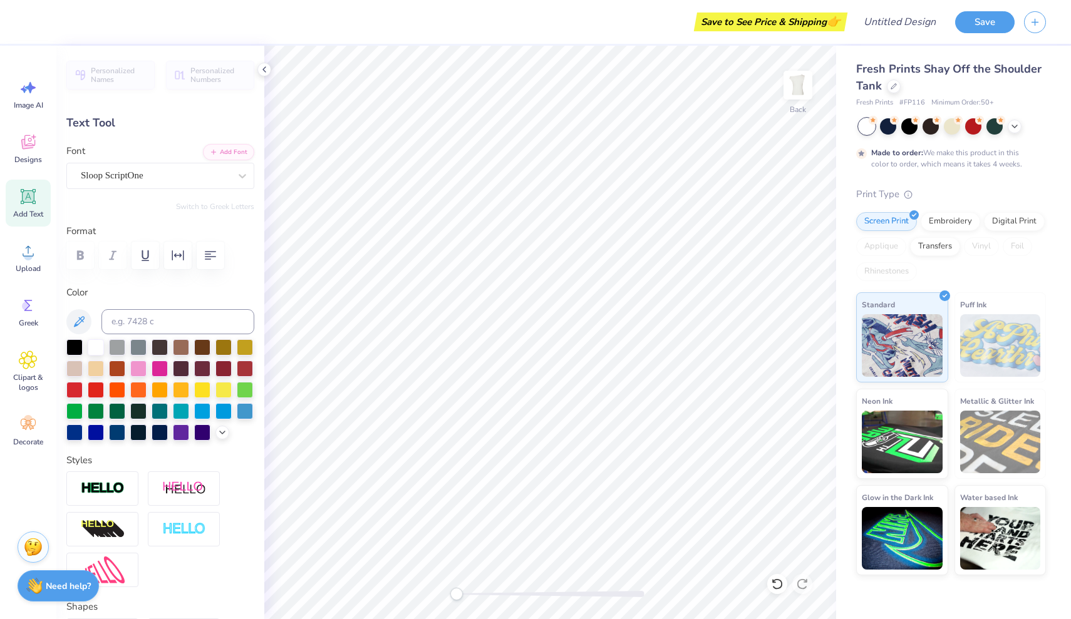
type input "8.05"
type input "1.63"
type input "12.77"
type textarea "Est. 1895"
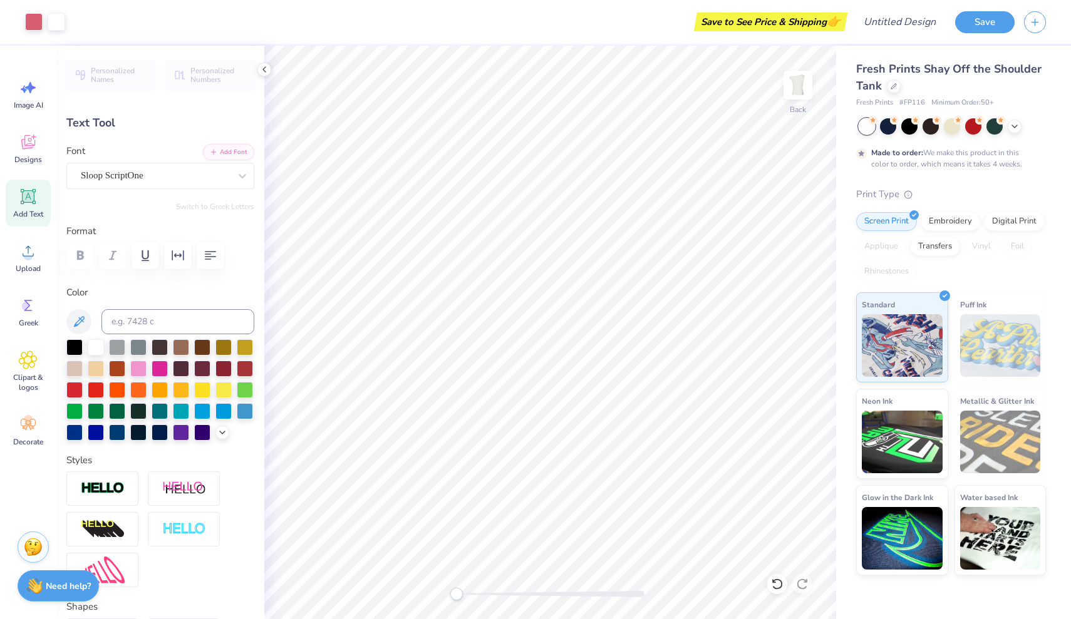
type input "5.38"
type input "1.70"
type input "8.31"
type input "10.47"
type input "2.72"
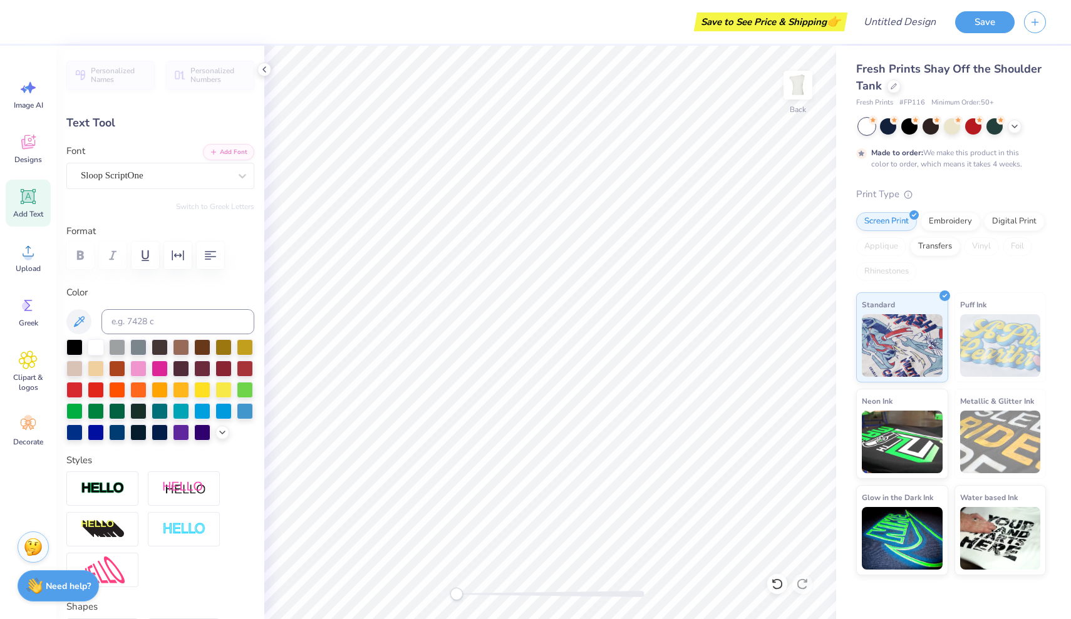
type input "4.22"
click at [33, 22] on div at bounding box center [34, 21] width 18 height 18
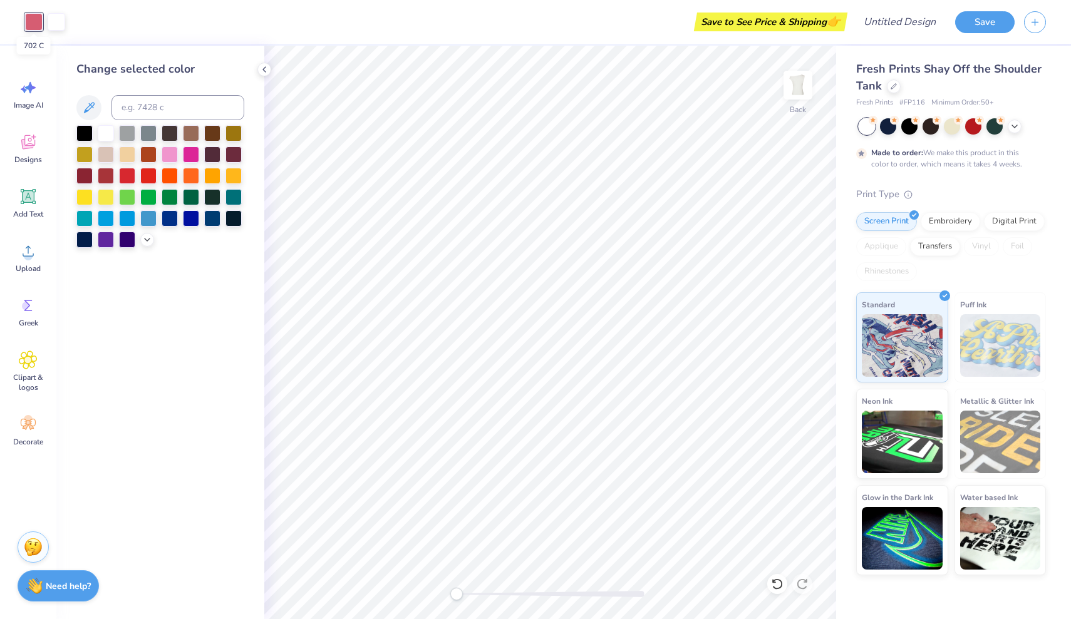
click at [33, 21] on div at bounding box center [34, 22] width 18 height 18
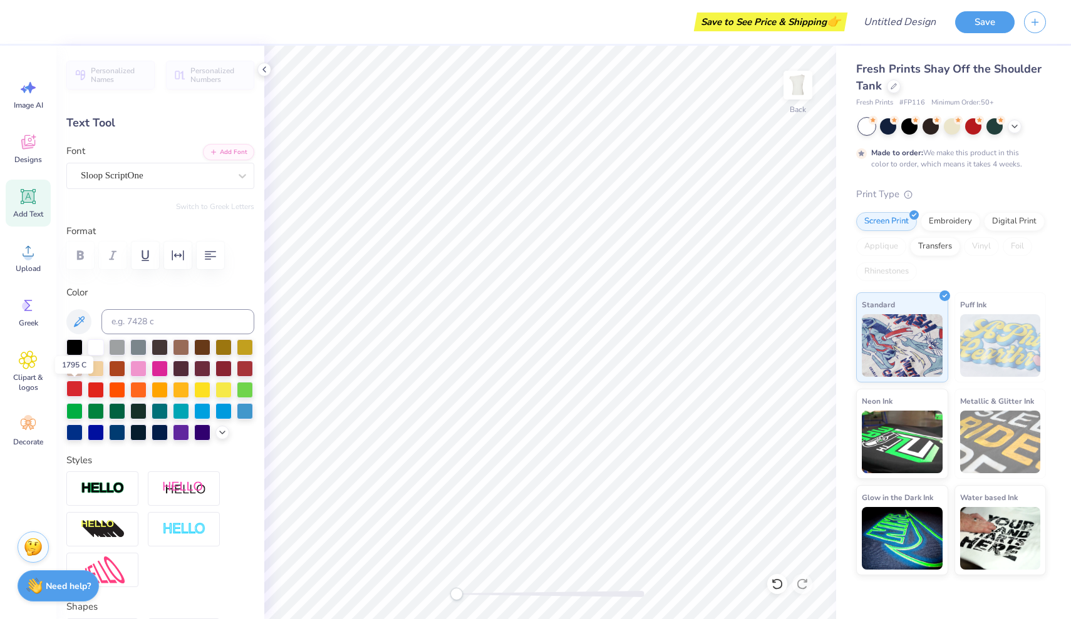
click at [76, 389] on div at bounding box center [74, 389] width 16 height 16
type input "10.47"
type input "2.72"
type input "4.22"
click at [77, 387] on div at bounding box center [74, 389] width 16 height 16
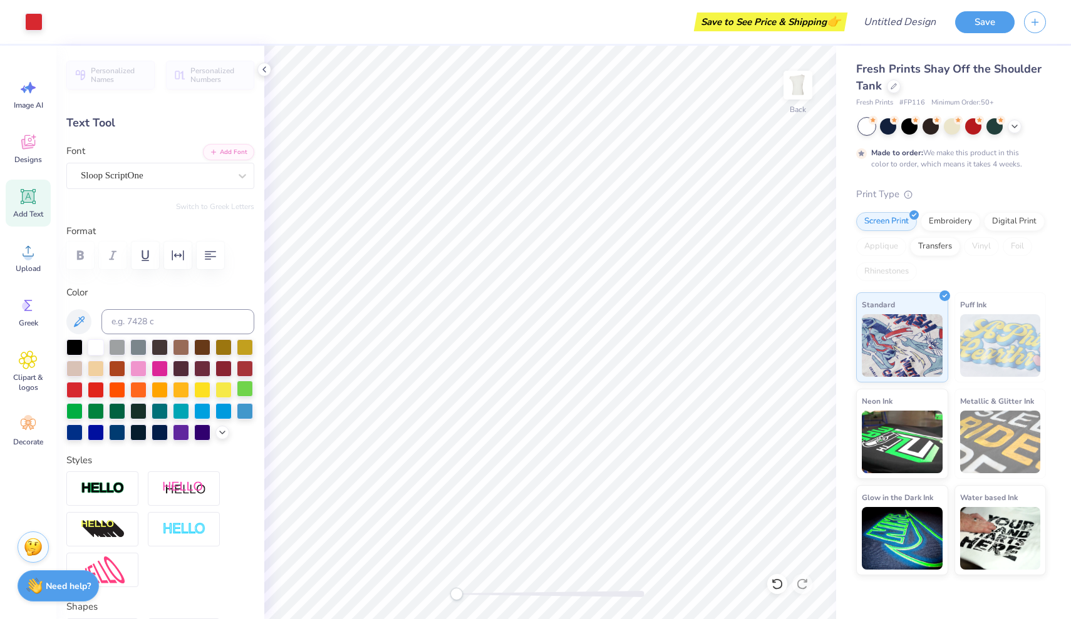
type input "5.38"
type input "1.70"
type input "8.34"
type input "3.06"
type input "0.97"
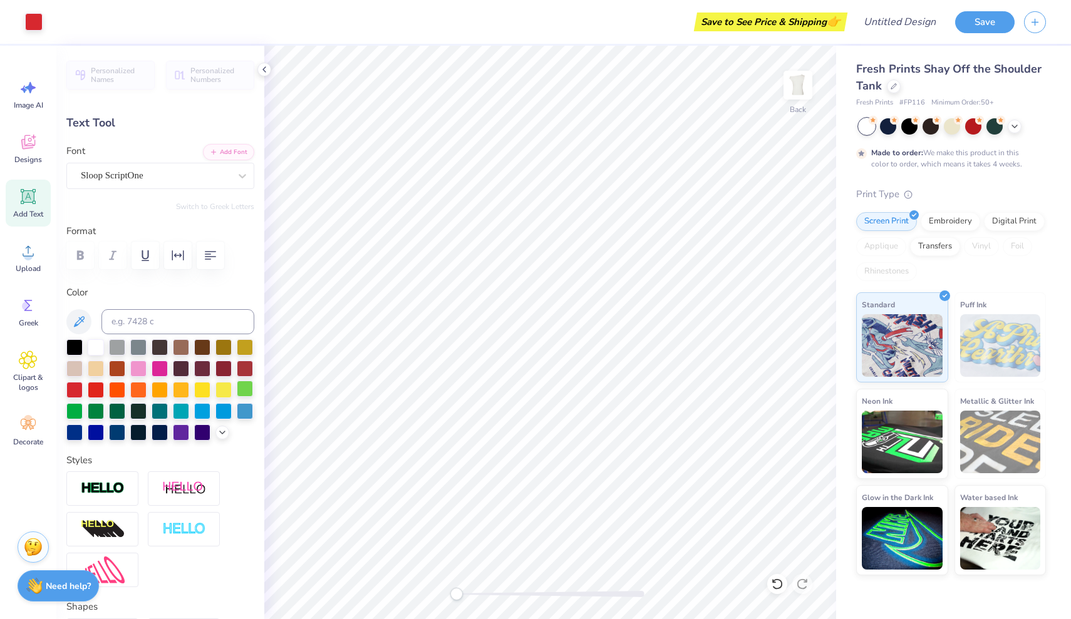
type input "6.46"
type textarea "est. 1895"
type input "2.57"
type input "0.81"
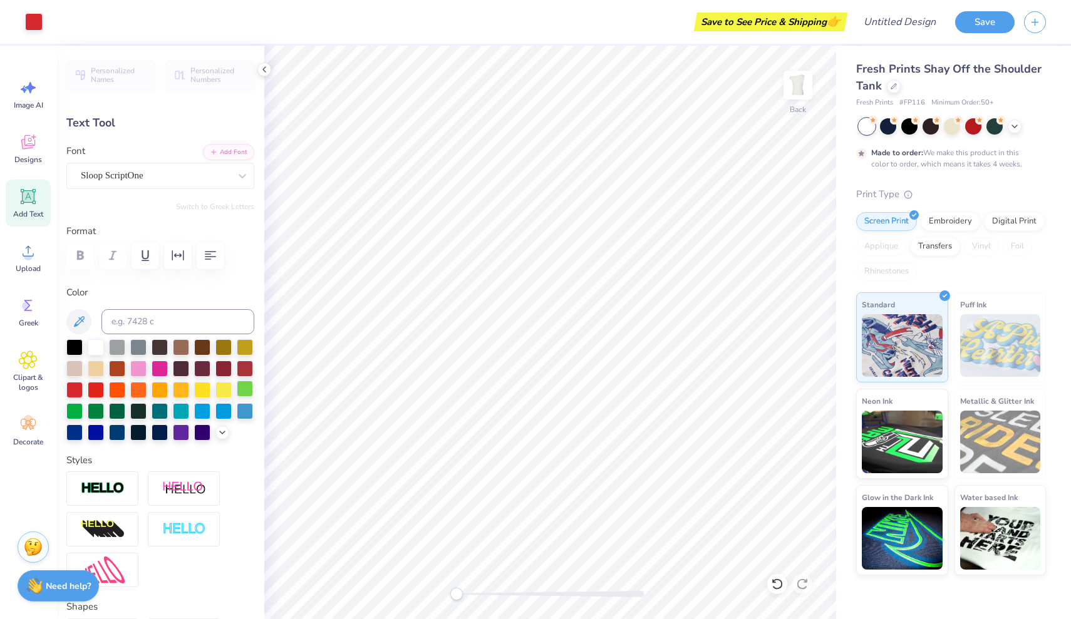
type input "6.54"
click at [983, 23] on button "Save" at bounding box center [985, 20] width 60 height 22
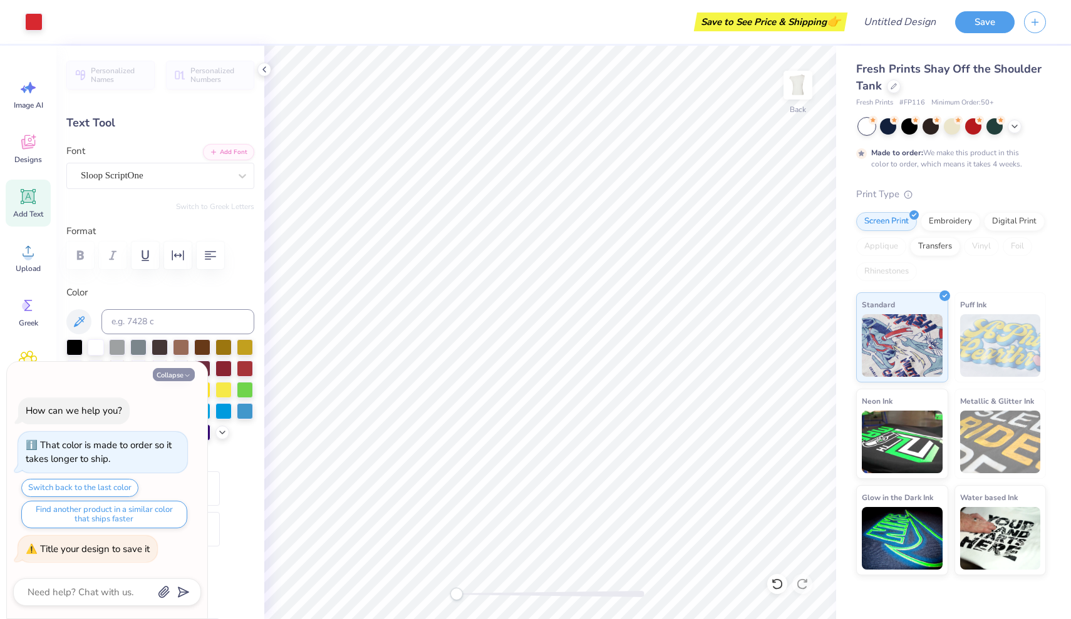
click at [185, 371] on button "Collapse" at bounding box center [174, 374] width 42 height 13
type textarea "x"
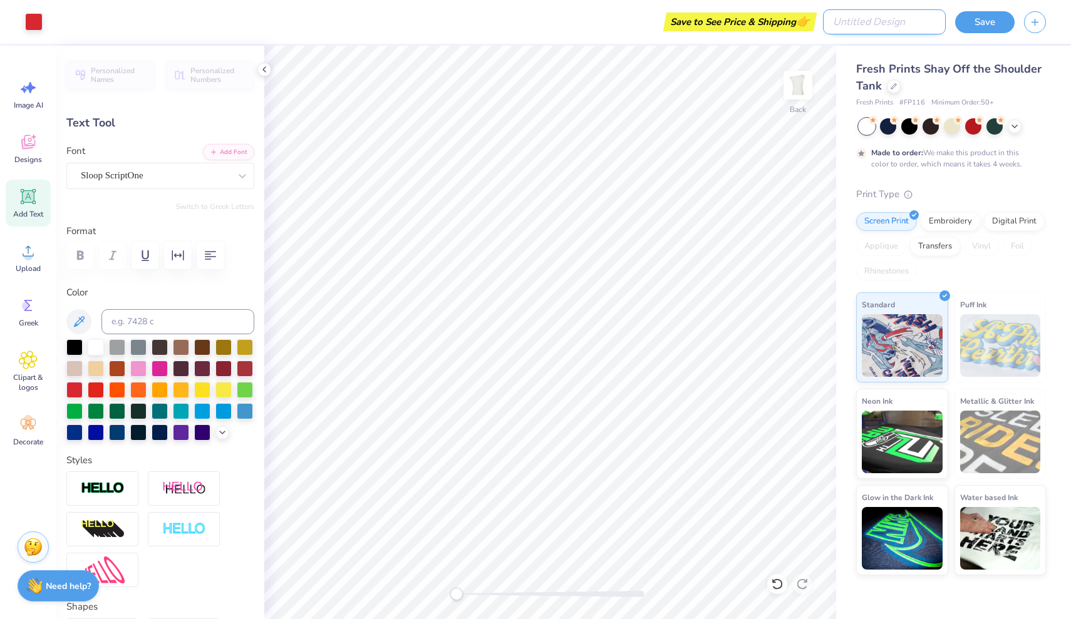
click at [907, 16] on input "Design Title" at bounding box center [884, 21] width 123 height 25
type input "chi o"
click at [994, 28] on button "Save" at bounding box center [985, 20] width 60 height 22
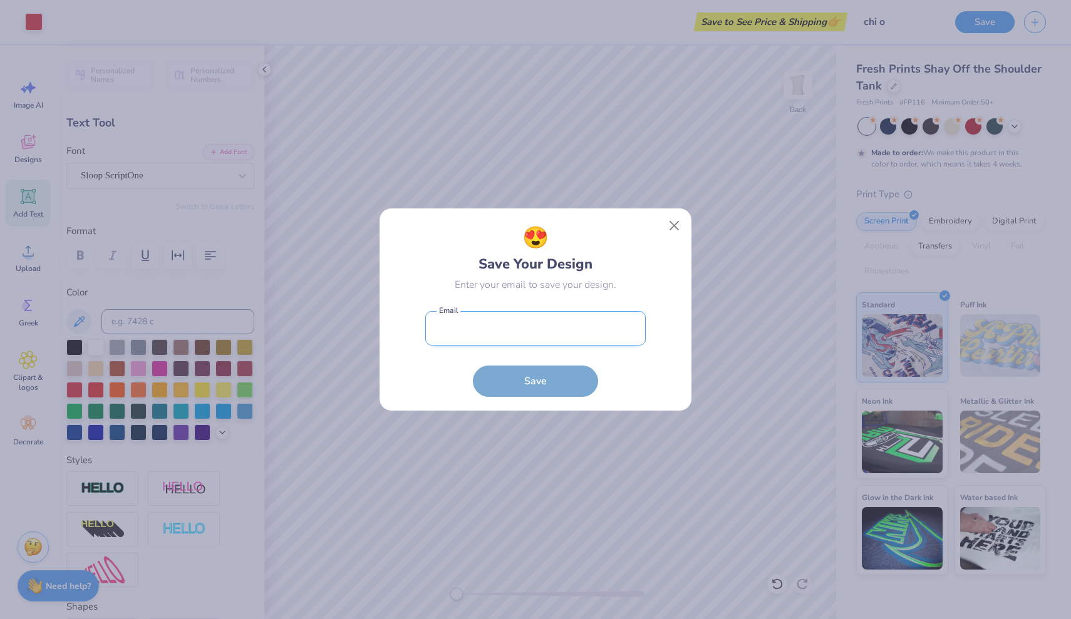
click at [462, 320] on input "email" at bounding box center [535, 328] width 220 height 34
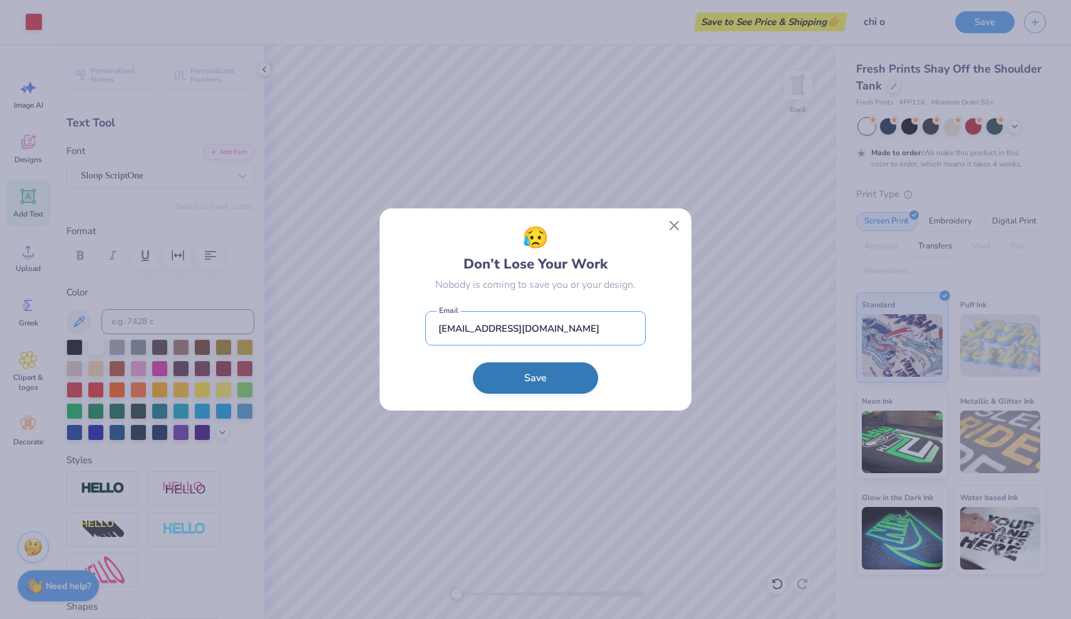
type input "[EMAIL_ADDRESS][DOMAIN_NAME]"
click at [544, 383] on button "Save" at bounding box center [535, 378] width 125 height 31
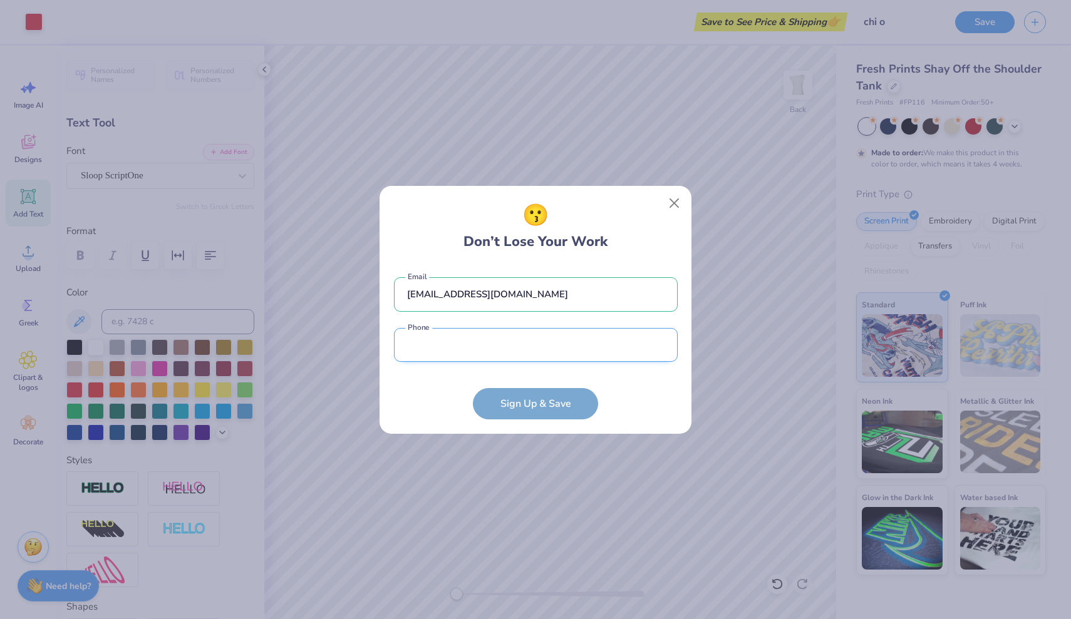
click at [512, 355] on input "tel" at bounding box center [536, 345] width 284 height 34
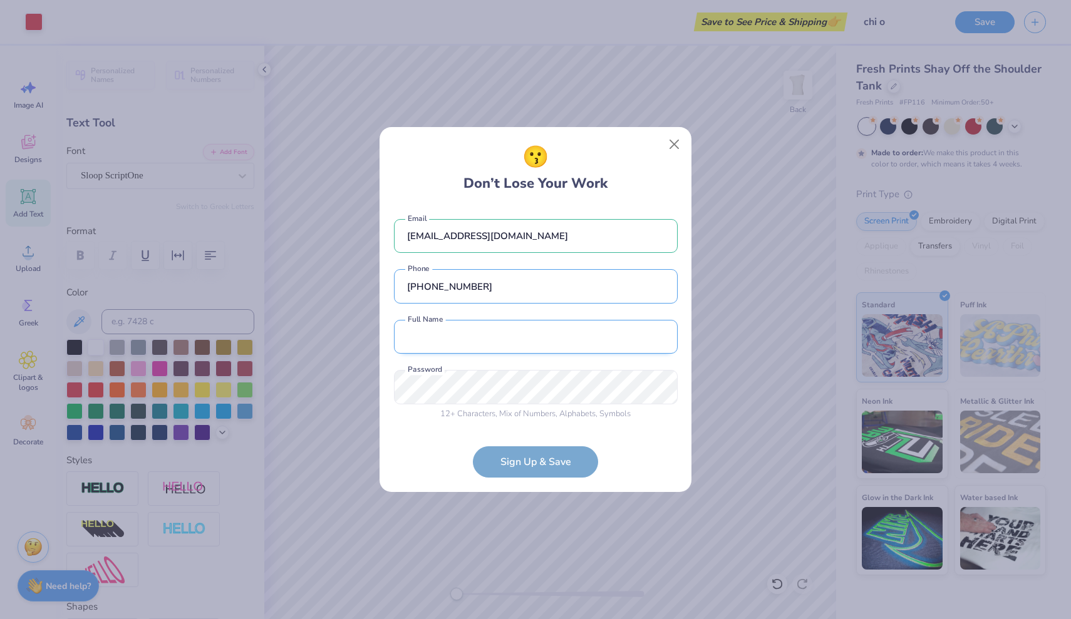
type input "[PHONE_NUMBER]"
click at [547, 339] on input "text" at bounding box center [536, 337] width 284 height 34
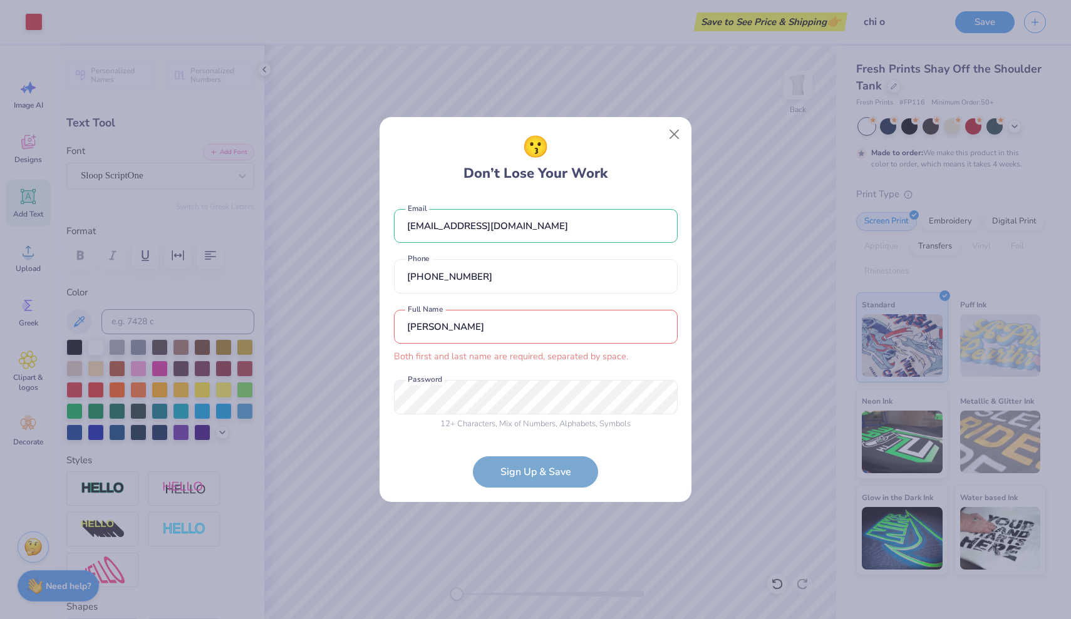
click at [529, 324] on input "[PERSON_NAME]" at bounding box center [536, 327] width 284 height 34
type input "[PERSON_NAME]"
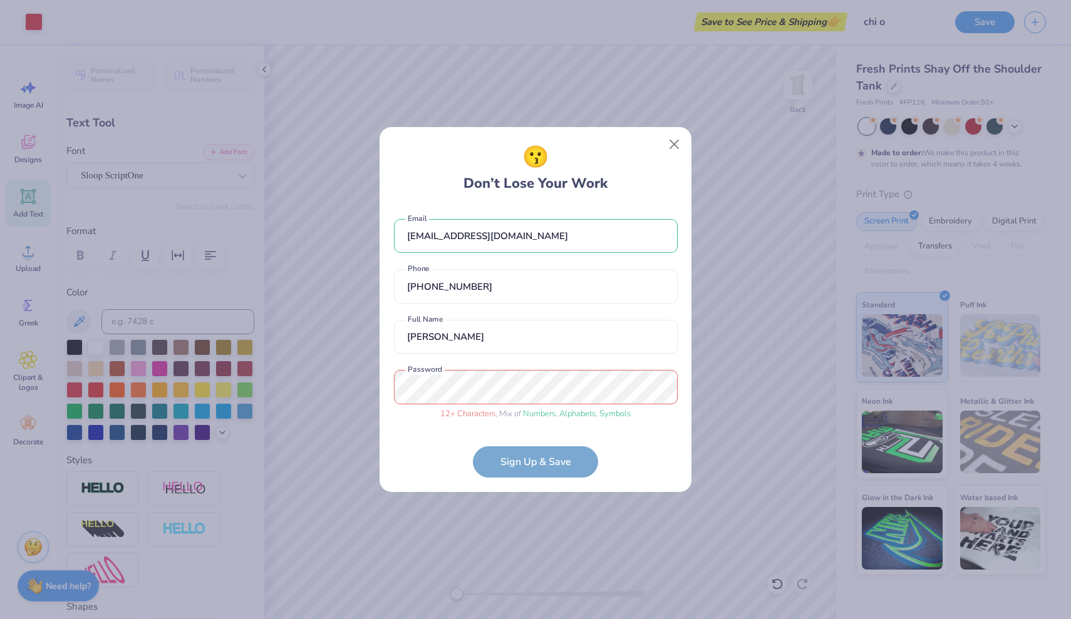
click at [620, 424] on div "[EMAIL_ADDRESS][DOMAIN_NAME] Email [PHONE_NUMBER] Phone [PERSON_NAME] Full Name…" at bounding box center [536, 317] width 284 height 220
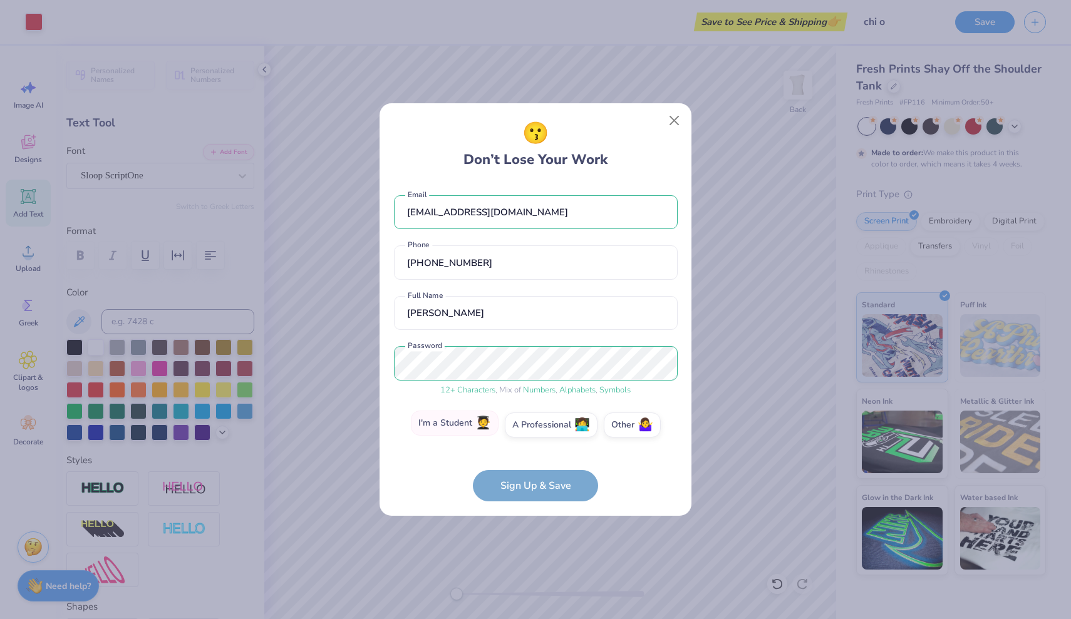
click at [472, 426] on label "I'm a Student 🧑‍🎓" at bounding box center [455, 423] width 88 height 25
click at [532, 426] on input "I'm a Student 🧑‍🎓" at bounding box center [536, 429] width 8 height 8
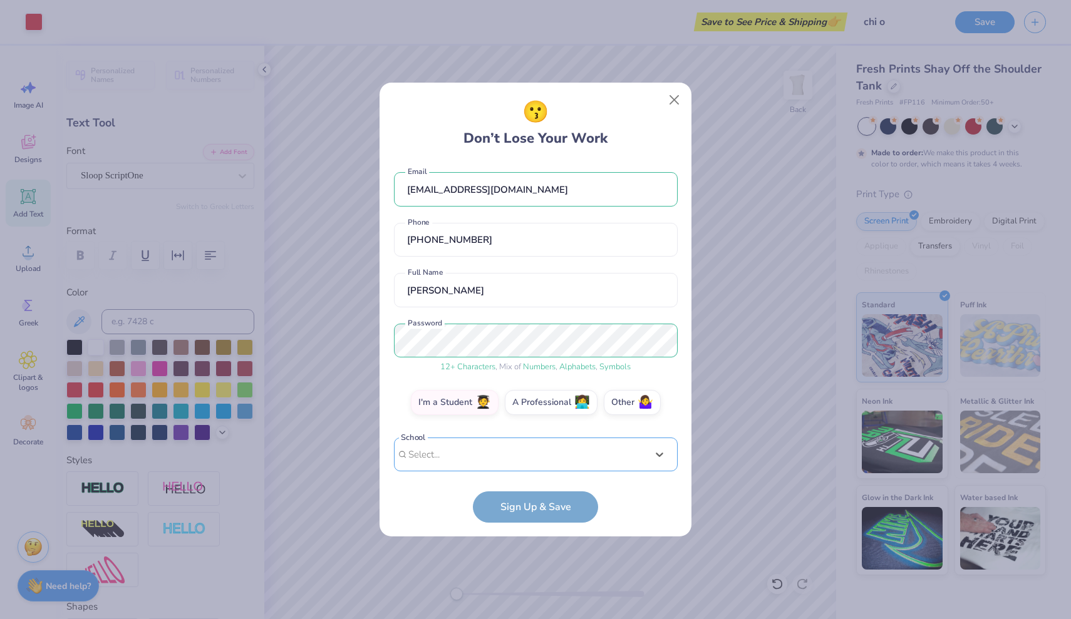
click at [535, 462] on div "[EMAIL_ADDRESS][DOMAIN_NAME] Email [PHONE_NUMBER] Phone [PERSON_NAME] Full Name…" at bounding box center [536, 317] width 284 height 310
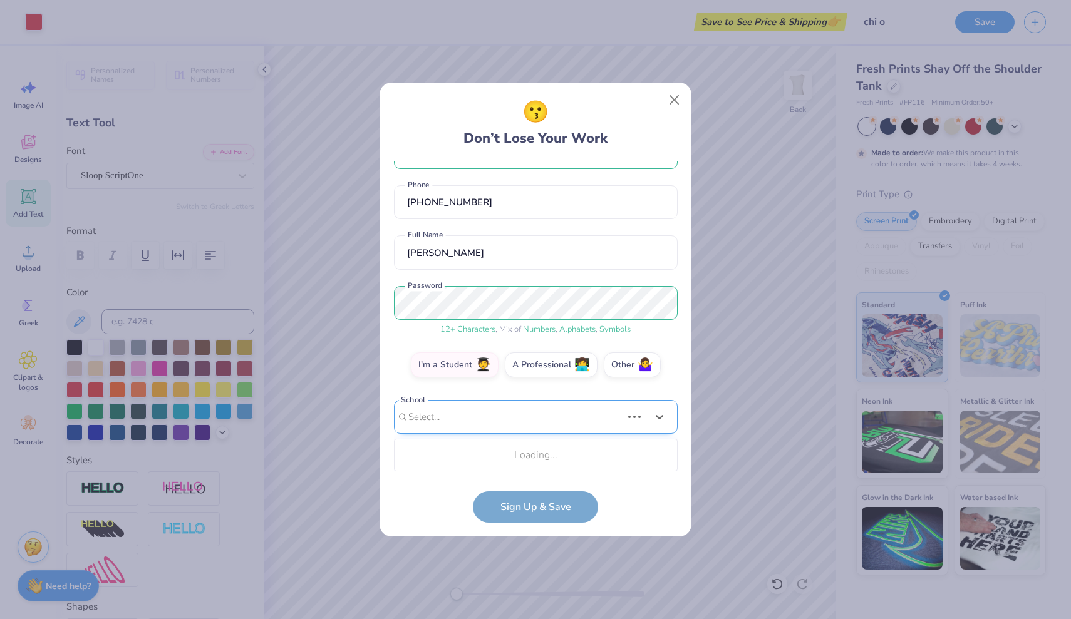
scroll to position [196, 0]
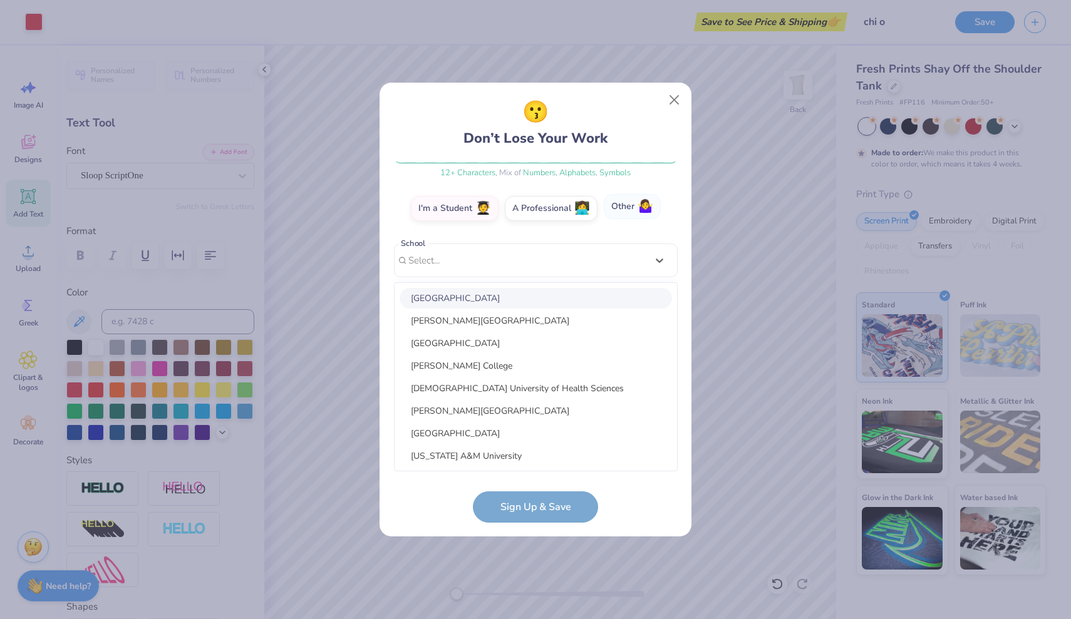
click at [634, 207] on div "[EMAIL_ADDRESS][DOMAIN_NAME] Email [PHONE_NUMBER] Phone [PERSON_NAME] Full Name…" at bounding box center [536, 317] width 284 height 310
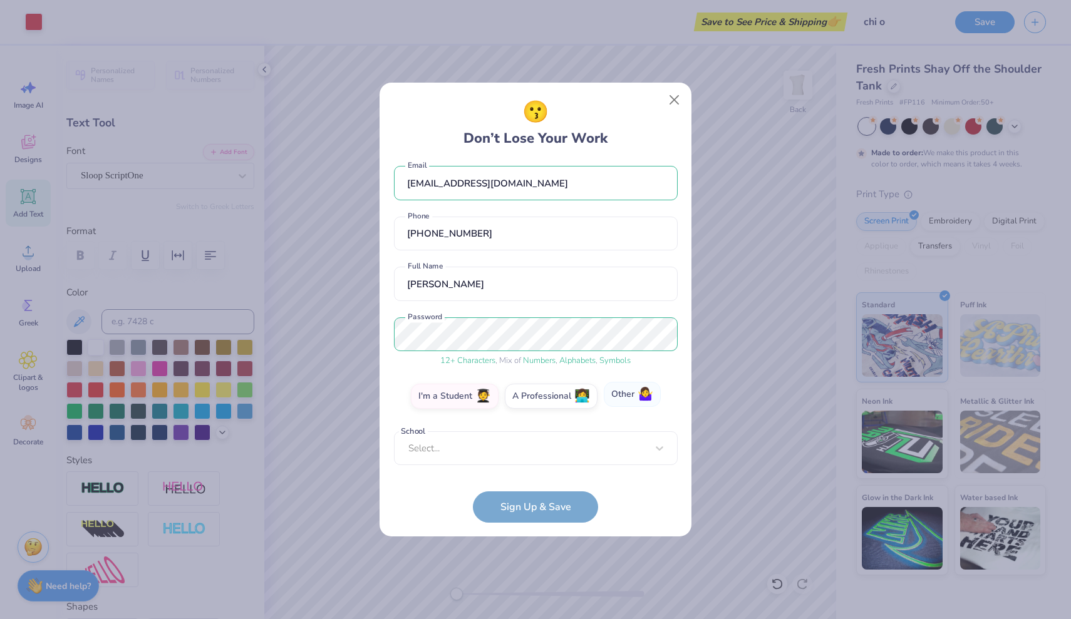
click at [627, 392] on label "Other 🤷‍♀️" at bounding box center [632, 394] width 57 height 25
click at [540, 403] on input "Other 🤷‍♀️" at bounding box center [536, 407] width 8 height 8
click at [523, 510] on form "[EMAIL_ADDRESS][DOMAIN_NAME] Email [PHONE_NUMBER] Phone [PERSON_NAME] Full Name…" at bounding box center [536, 342] width 284 height 361
click at [624, 400] on label "Other 🤷‍♀️" at bounding box center [632, 394] width 57 height 25
click at [540, 403] on input "Other 🤷‍♀️" at bounding box center [536, 407] width 8 height 8
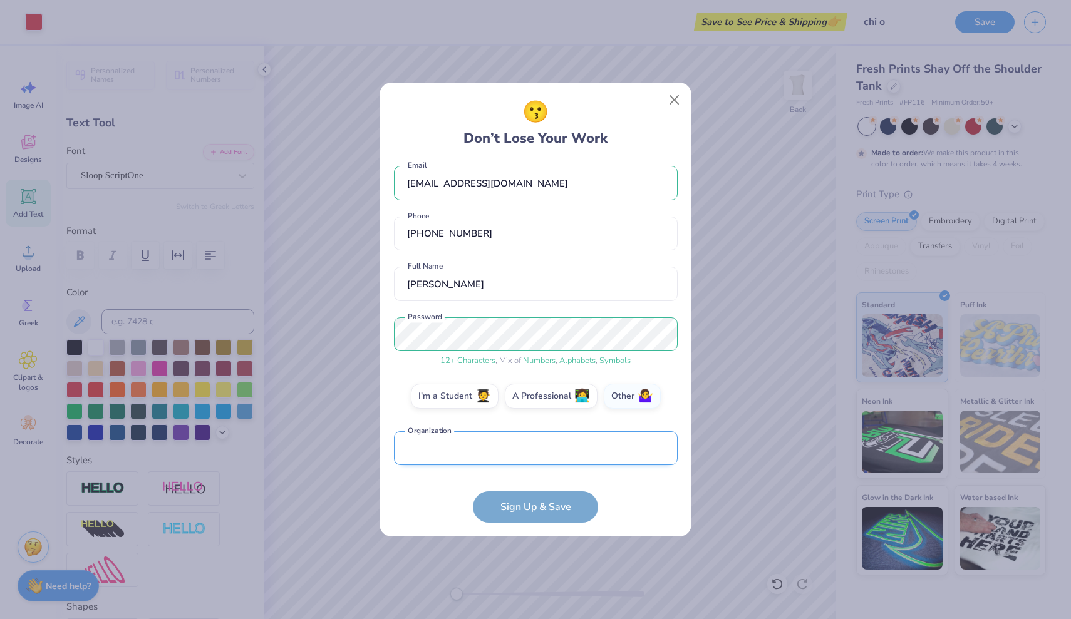
click at [559, 442] on input "text" at bounding box center [536, 449] width 284 height 34
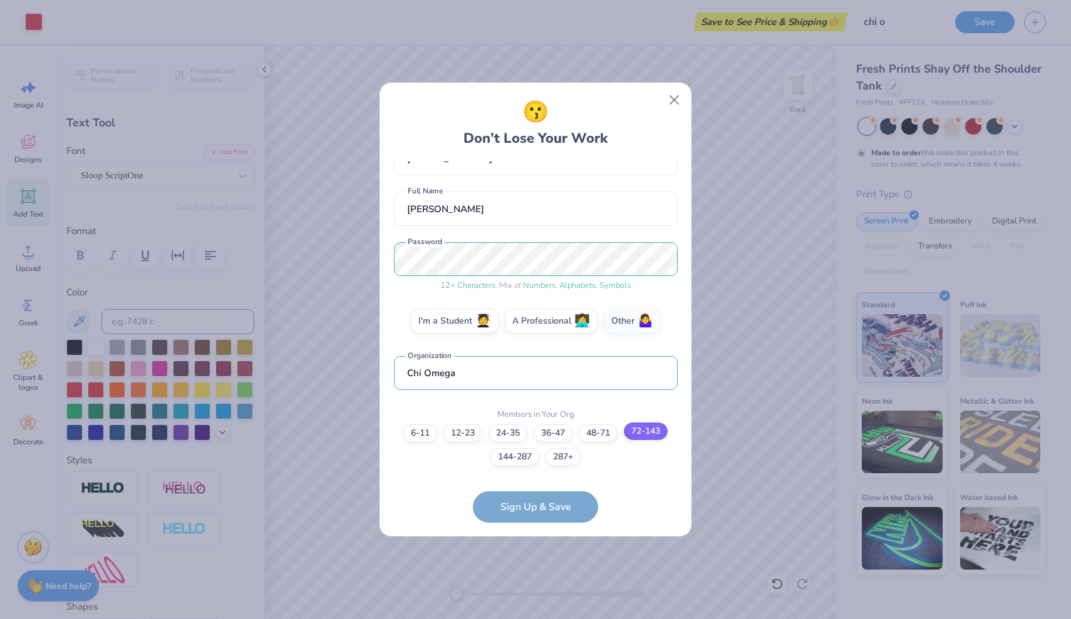
type input "Chi Omega"
click at [639, 430] on label "72-143" at bounding box center [646, 432] width 44 height 18
click at [540, 524] on input "72-143" at bounding box center [536, 528] width 8 height 8
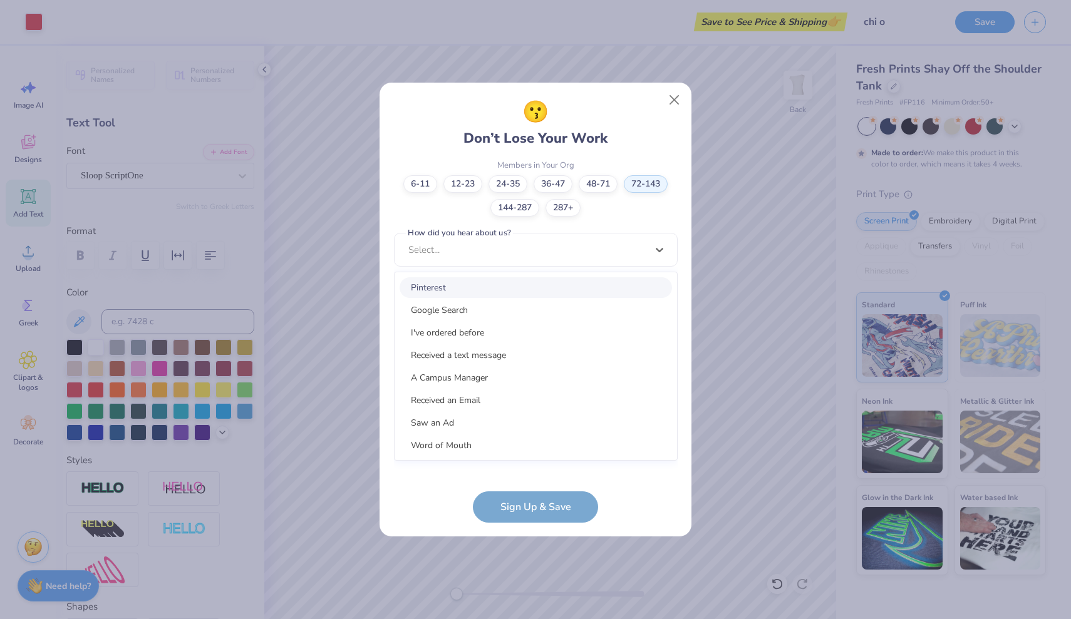
click at [522, 461] on div "option Pinterest focused, 1 of 15. 15 results available. Use Up and Down to cho…" at bounding box center [536, 347] width 284 height 229
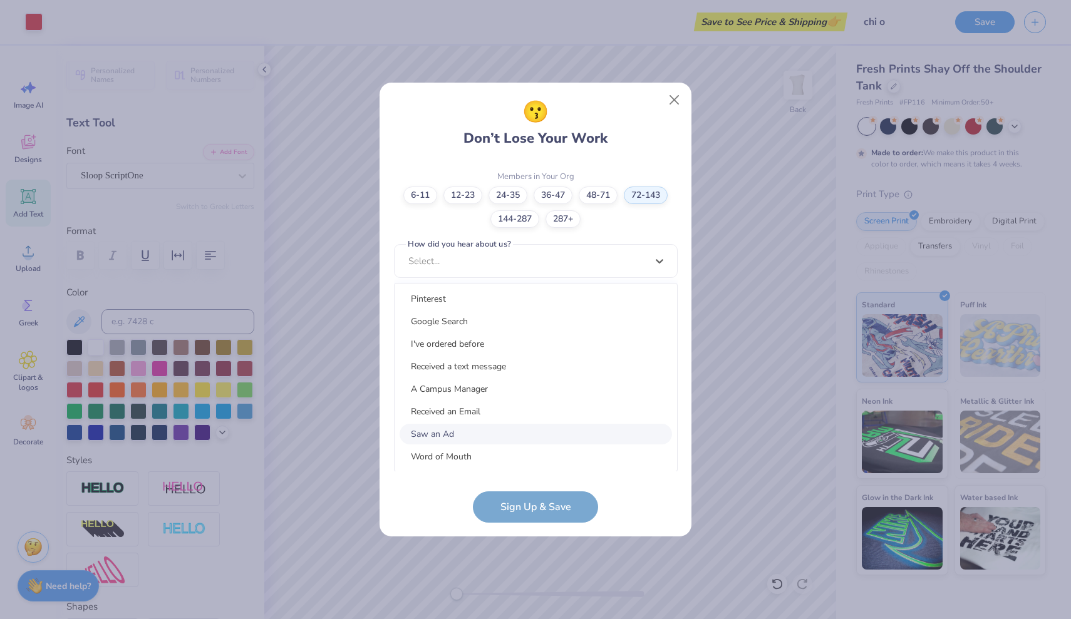
click at [480, 435] on div "Saw an Ad" at bounding box center [536, 434] width 272 height 21
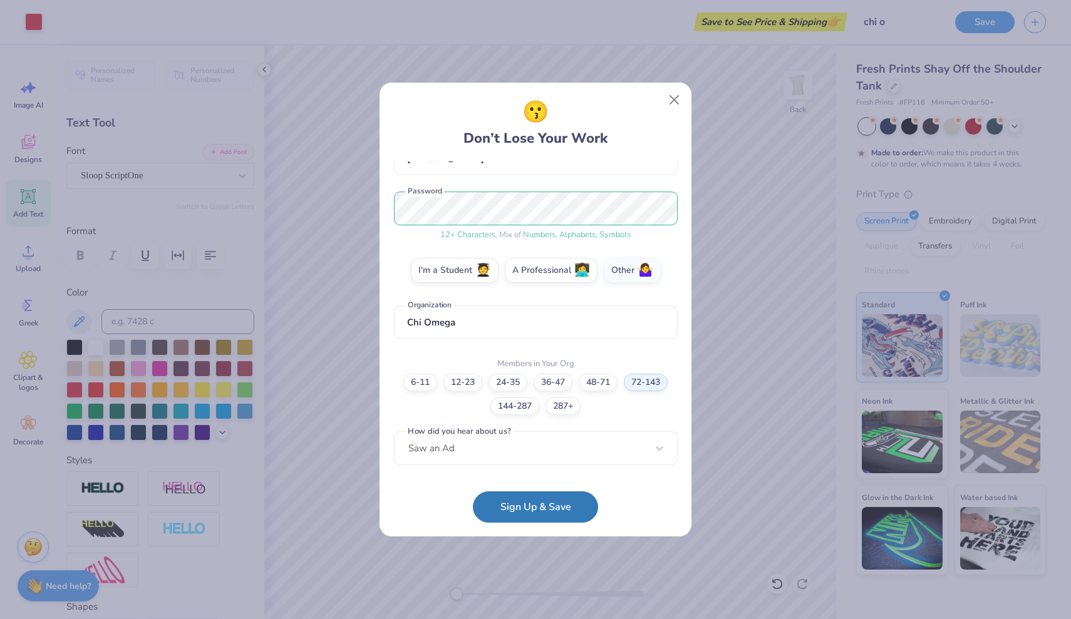
scroll to position [133, 0]
click at [527, 499] on button "Sign Up & Save" at bounding box center [535, 504] width 125 height 31
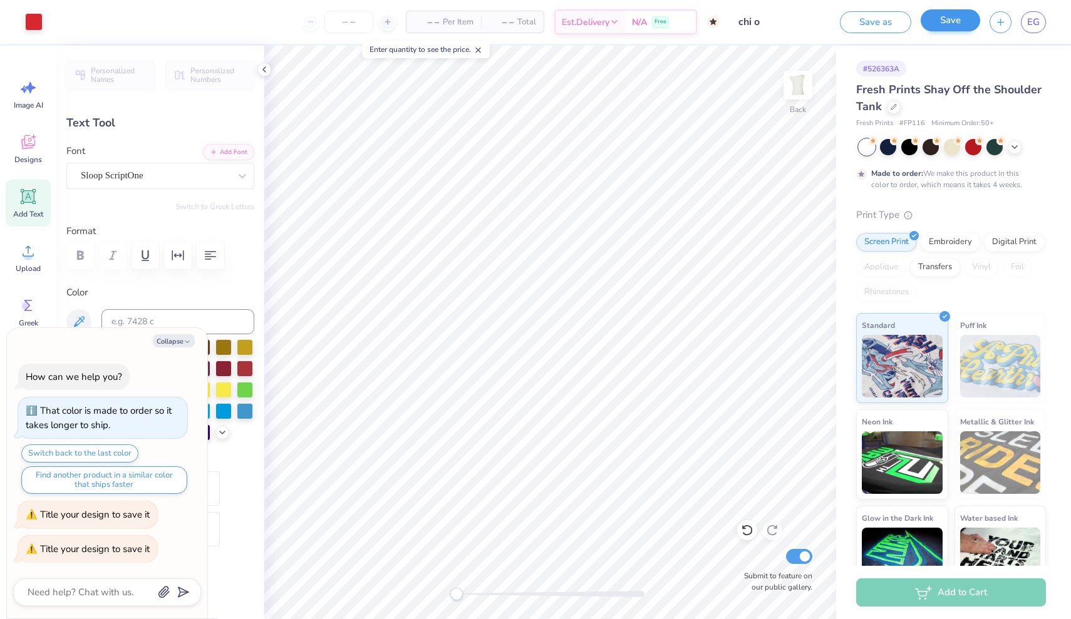
click at [945, 21] on button "Save" at bounding box center [951, 20] width 60 height 22
type textarea "x"
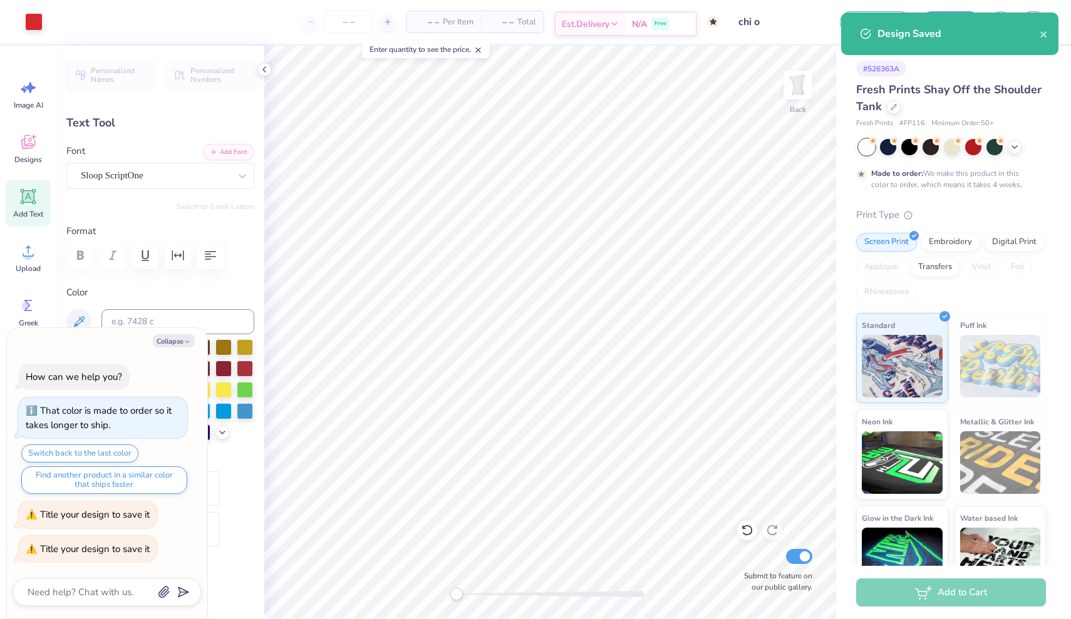
click at [604, 19] on span "Est. Delivery" at bounding box center [586, 24] width 48 height 13
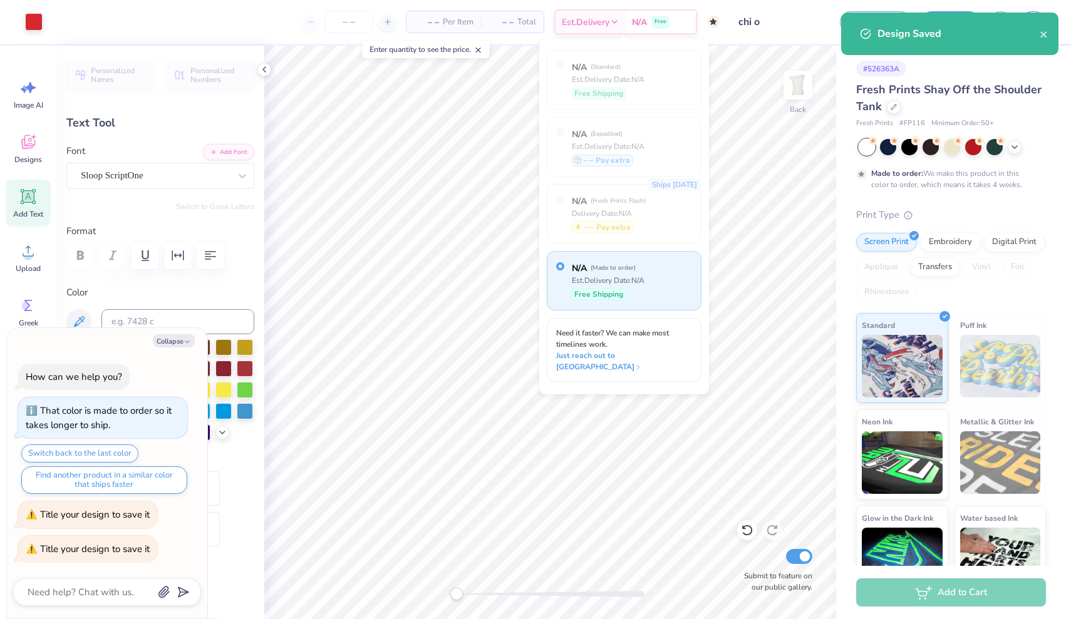
click at [521, 19] on span "Total" at bounding box center [526, 22] width 19 height 13
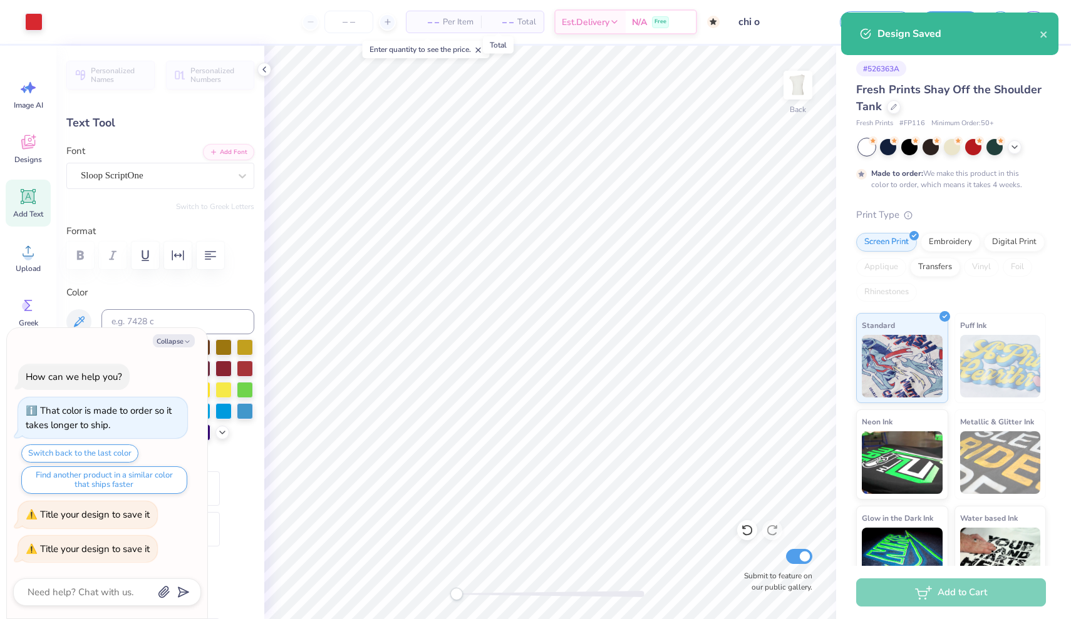
click at [499, 27] on span "– –" at bounding box center [501, 22] width 25 height 13
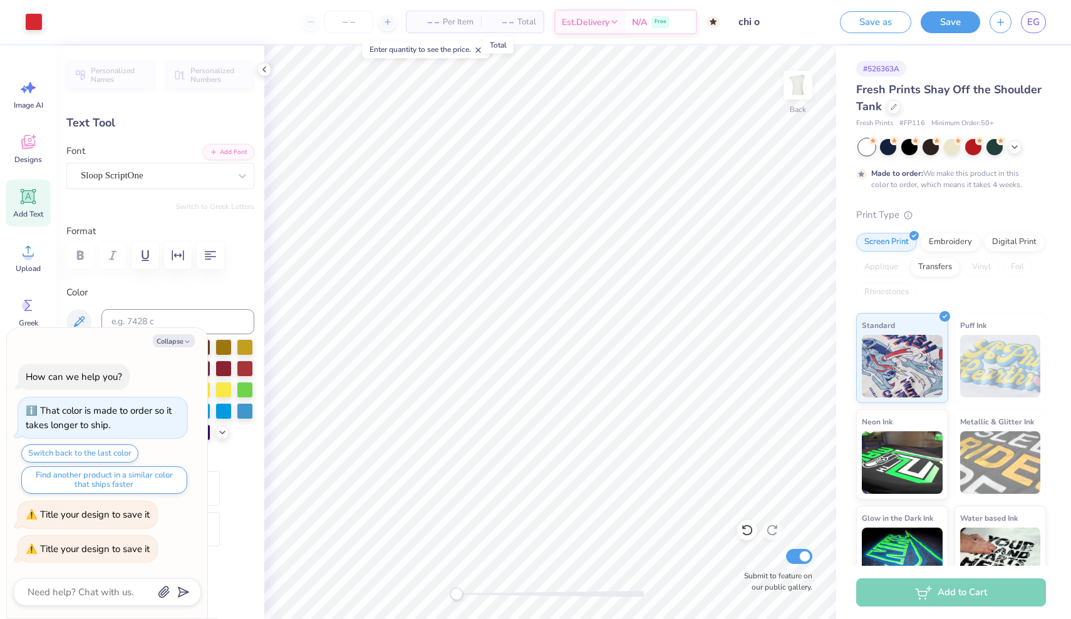
click at [503, 25] on span "– –" at bounding box center [501, 22] width 25 height 13
click at [433, 27] on span "– –" at bounding box center [426, 22] width 25 height 13
click at [352, 19] on input "number" at bounding box center [348, 22] width 49 height 23
type input "8"
type textarea "x"
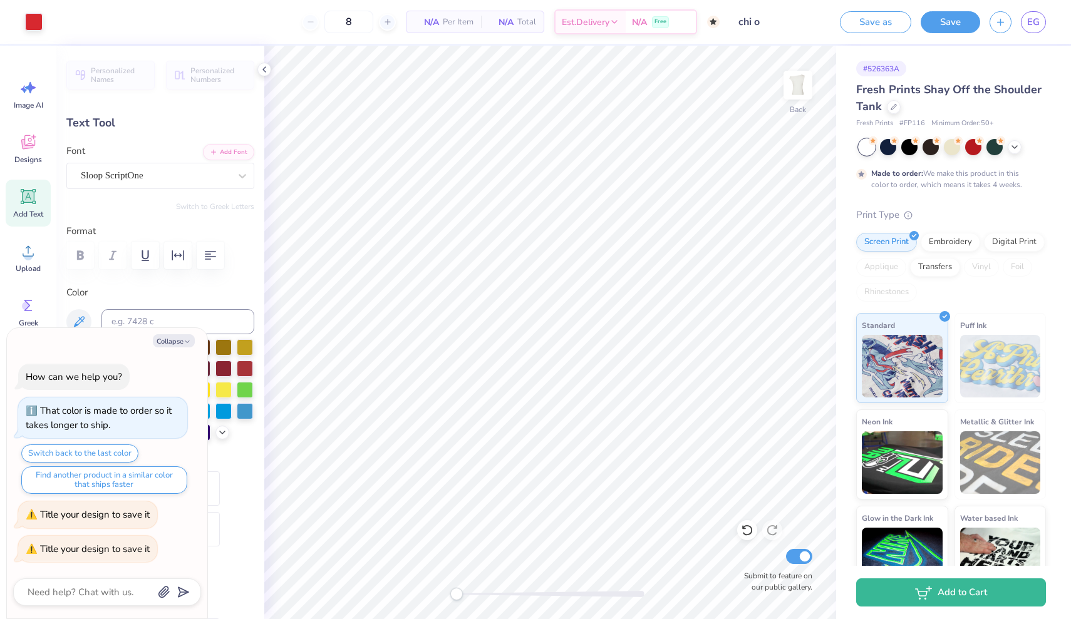
type input "50"
type textarea "x"
click at [326, 22] on input "50" at bounding box center [301, 22] width 49 height 23
type input "5"
type input "1"
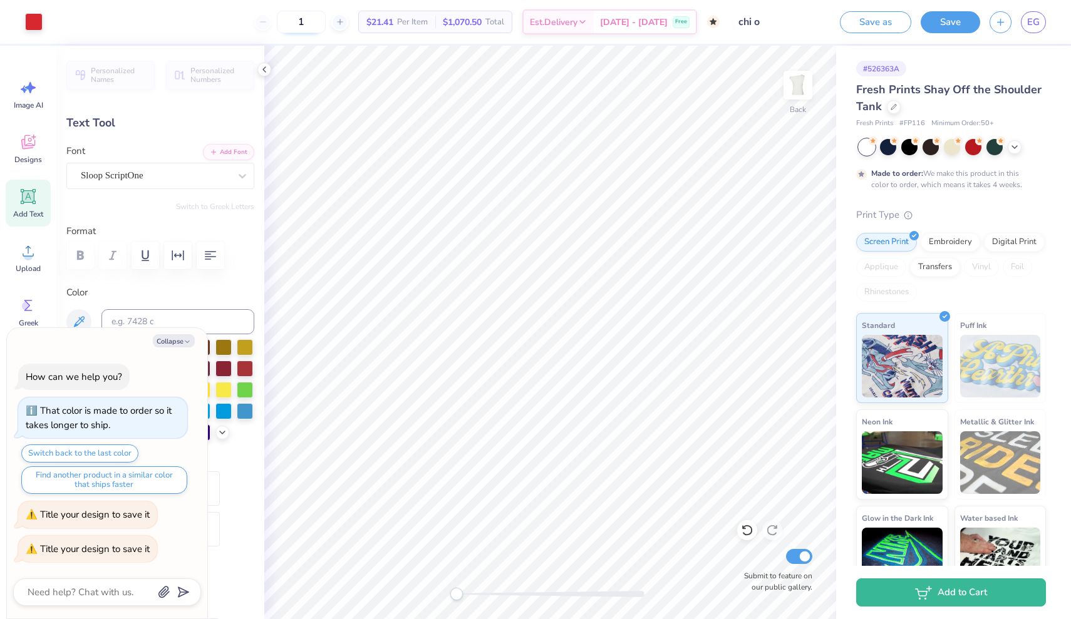
type textarea "x"
type input "100"
type textarea "x"
click at [792, 20] on input "chi o" at bounding box center [759, 21] width 123 height 25
